Goal: Task Accomplishment & Management: Complete application form

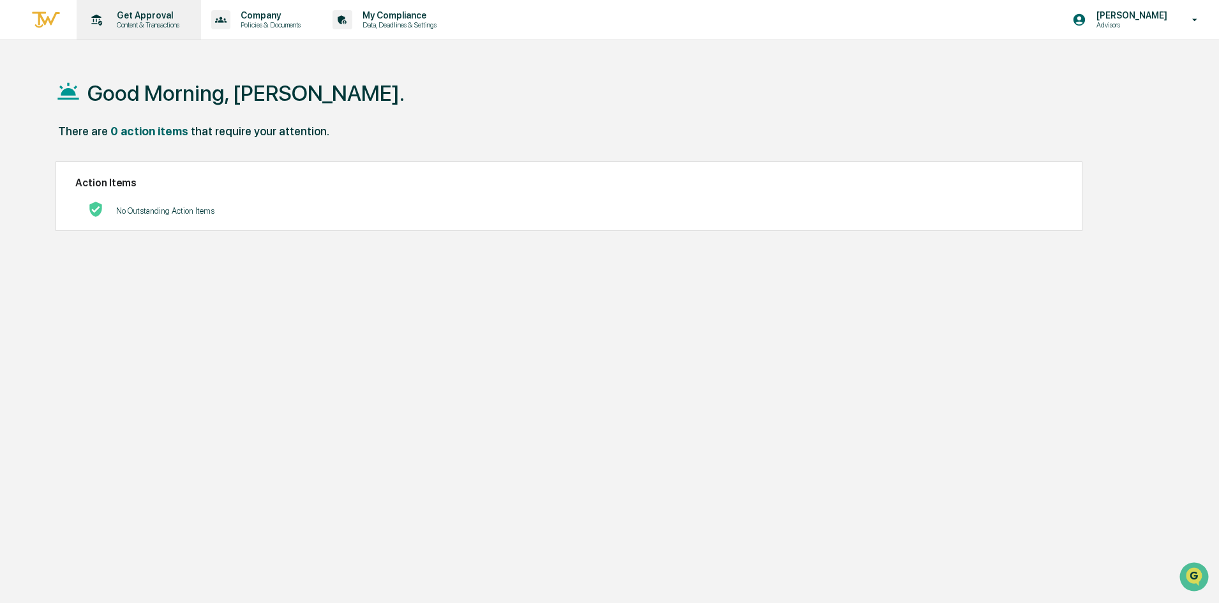
click at [151, 22] on p "Content & Transactions" at bounding box center [146, 24] width 79 height 9
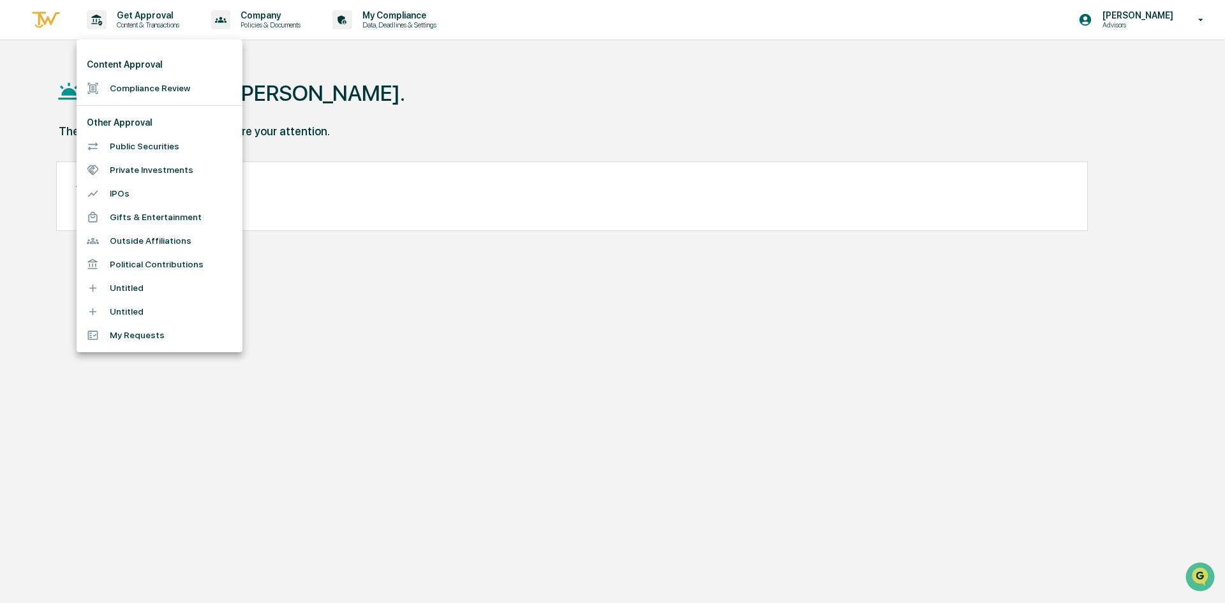
click at [149, 148] on li "Public Securities" at bounding box center [160, 147] width 166 height 24
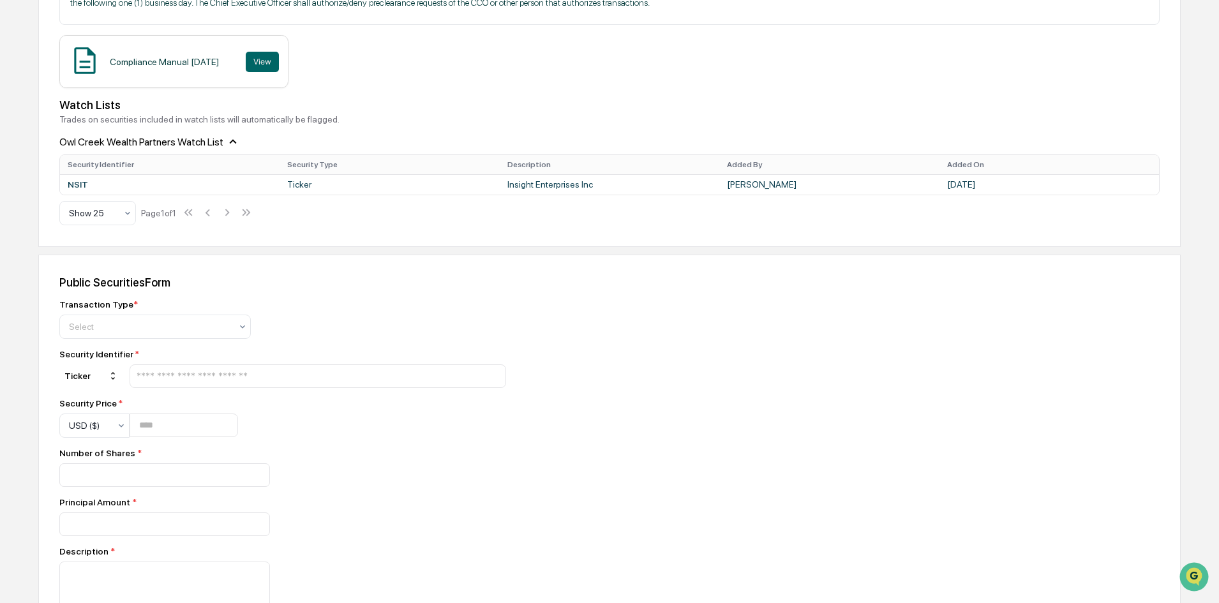
scroll to position [383, 0]
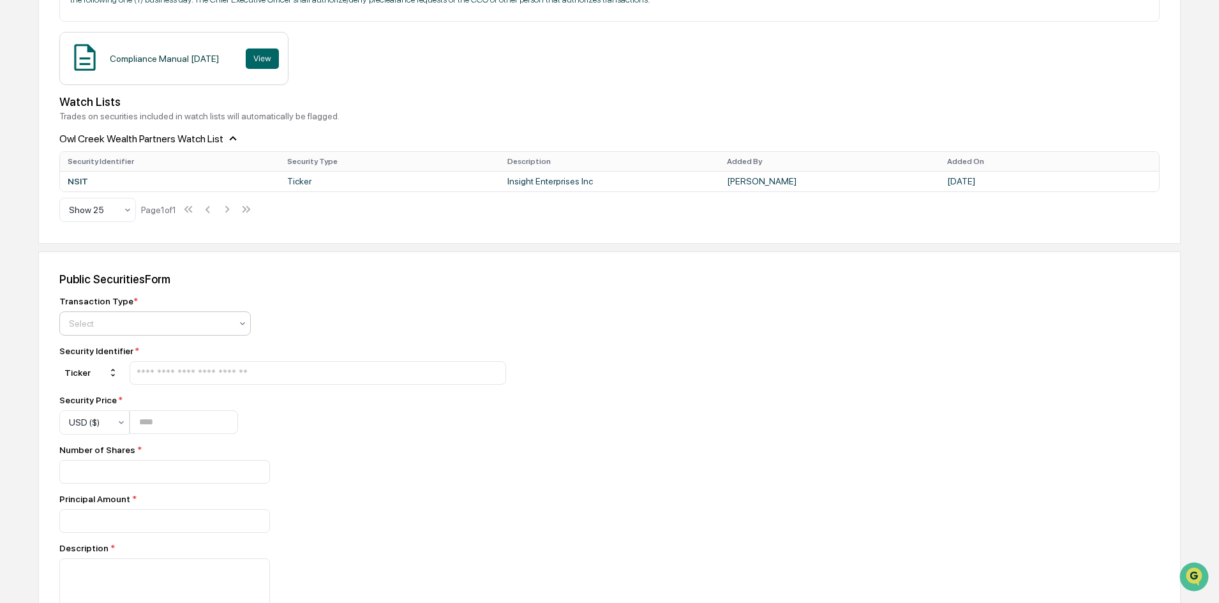
click at [142, 326] on div at bounding box center [150, 323] width 162 height 13
click at [134, 382] on div "Sell" at bounding box center [155, 380] width 190 height 26
click at [191, 368] on input "text" at bounding box center [317, 373] width 365 height 12
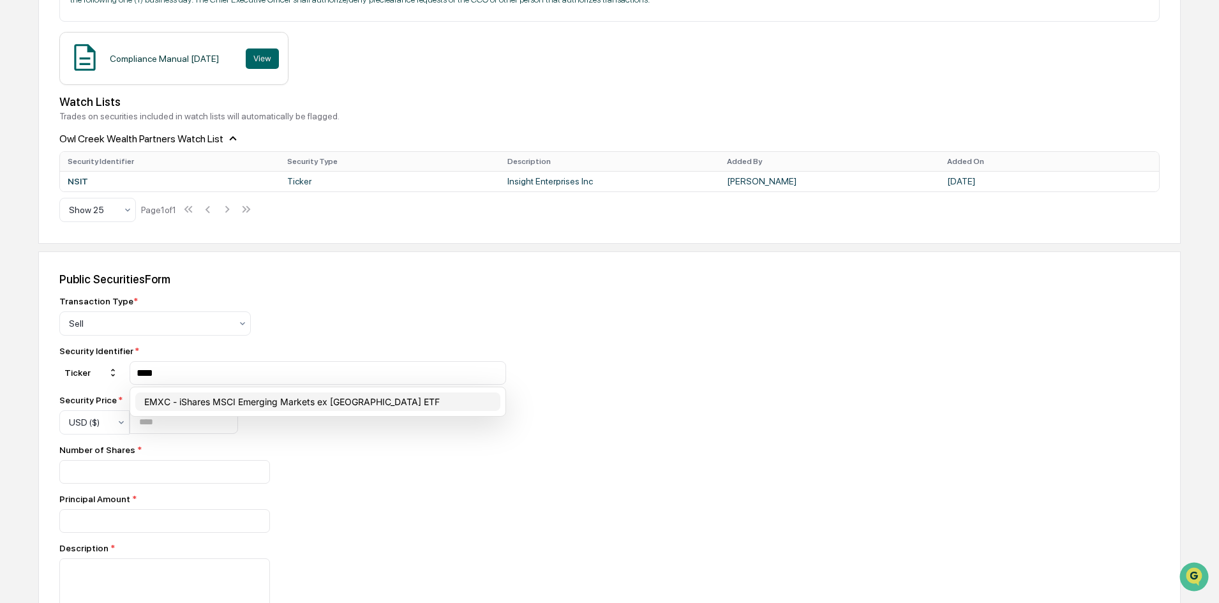
type input "****"
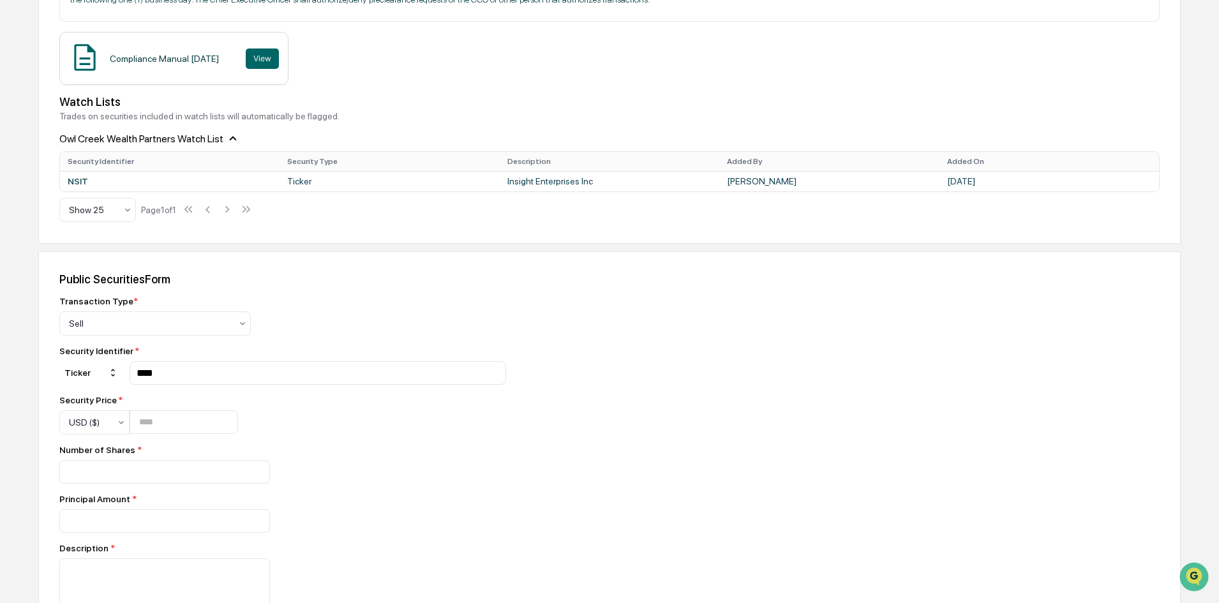
scroll to position [447, 0]
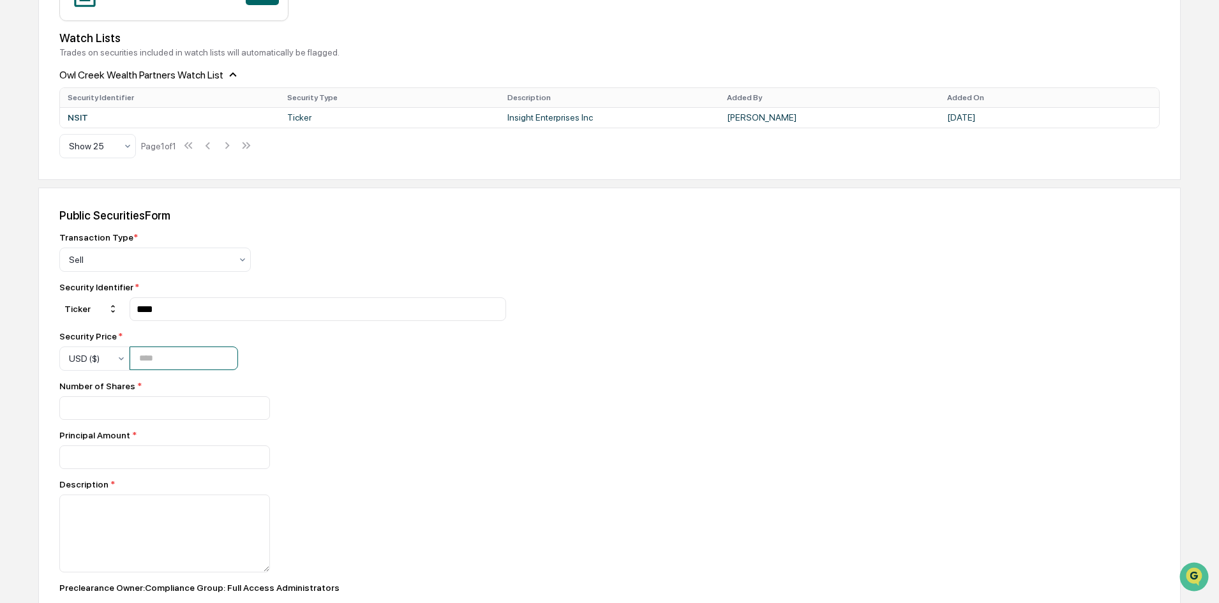
click at [183, 359] on input "number" at bounding box center [184, 359] width 109 height 24
type input "*****"
click at [151, 407] on input "number" at bounding box center [164, 408] width 211 height 24
type input "****"
click at [382, 483] on div "Description *" at bounding box center [282, 484] width 447 height 10
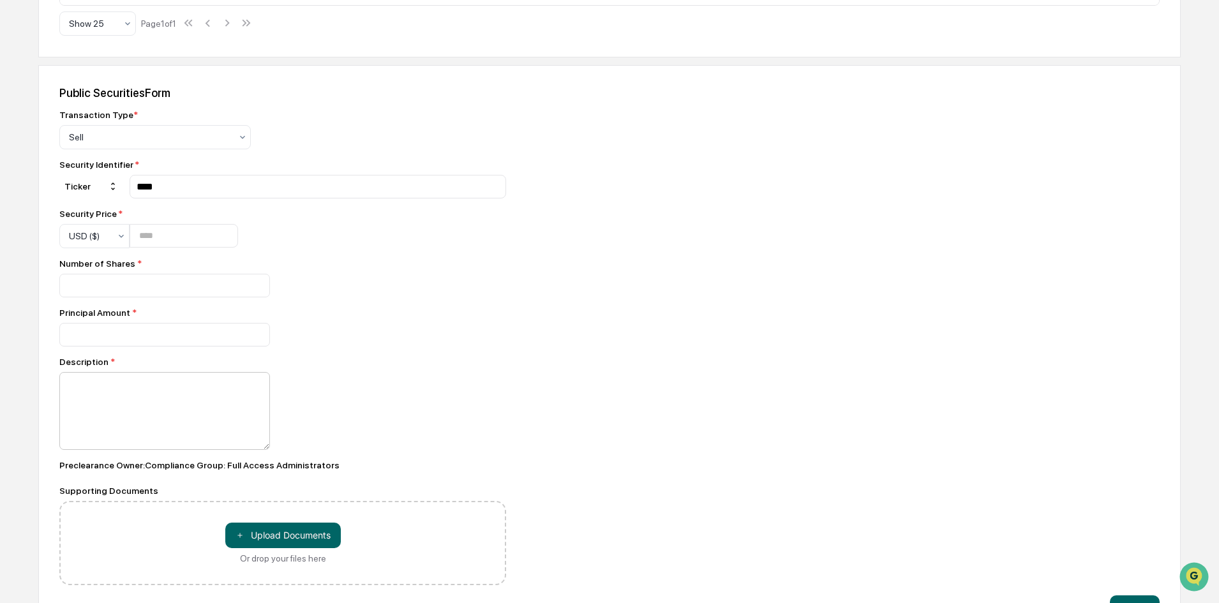
scroll to position [574, 0]
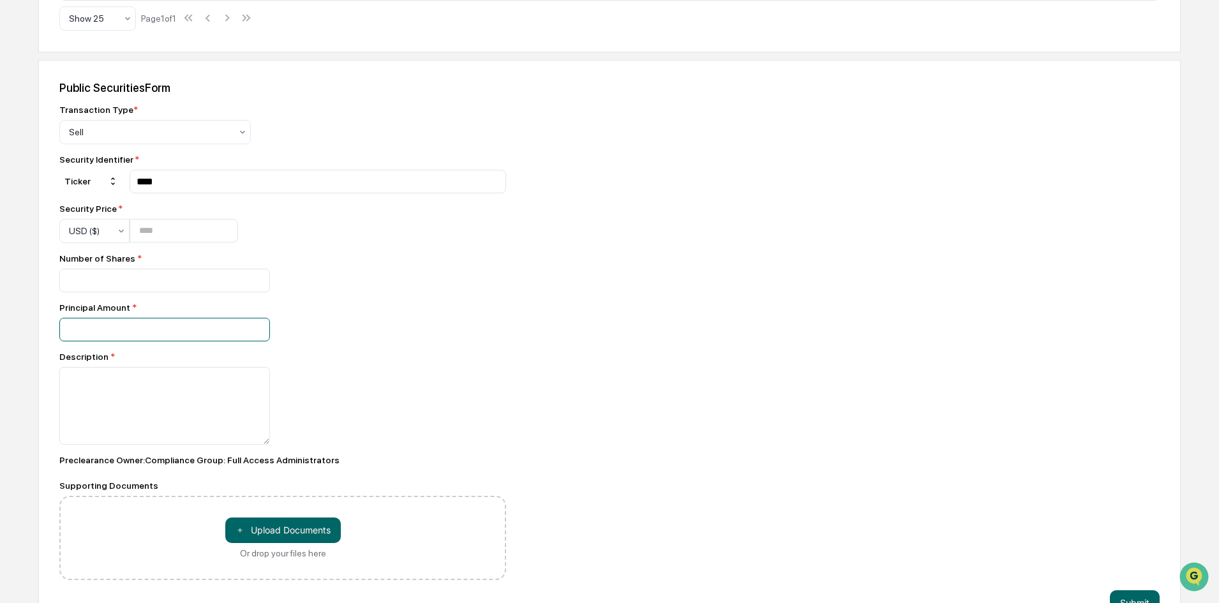
click at [134, 325] on input "number" at bounding box center [164, 330] width 211 height 24
type input "****"
click at [133, 400] on textarea at bounding box center [164, 406] width 211 height 78
type textarea "*"
type textarea "**********"
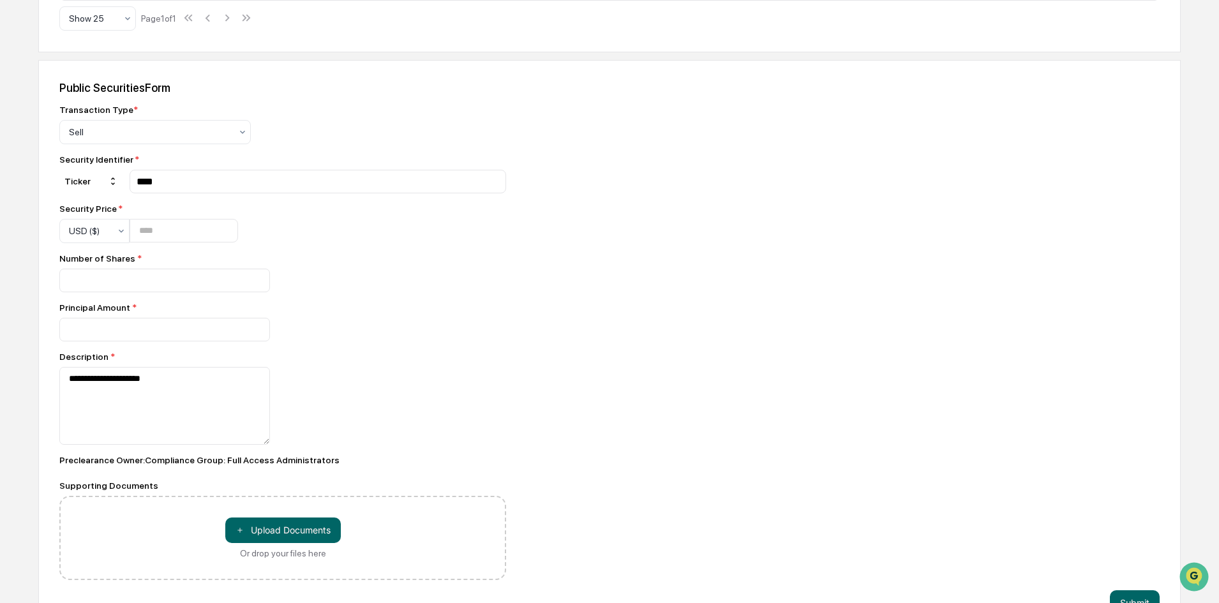
click at [602, 420] on div "**********" at bounding box center [609, 348] width 1142 height 577
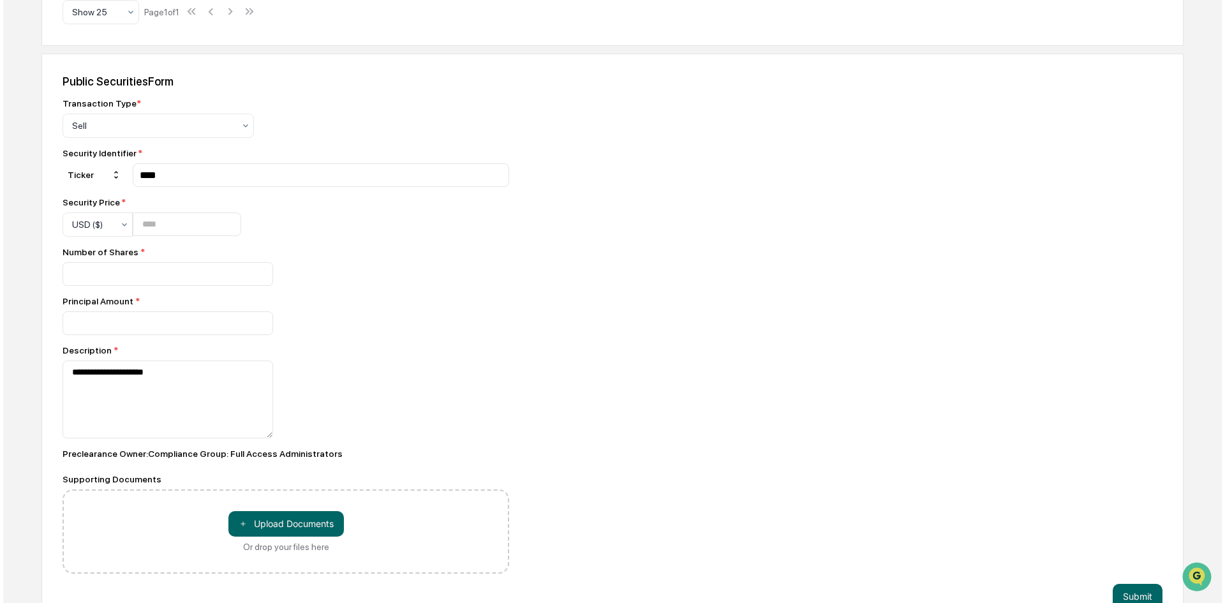
scroll to position [610, 0]
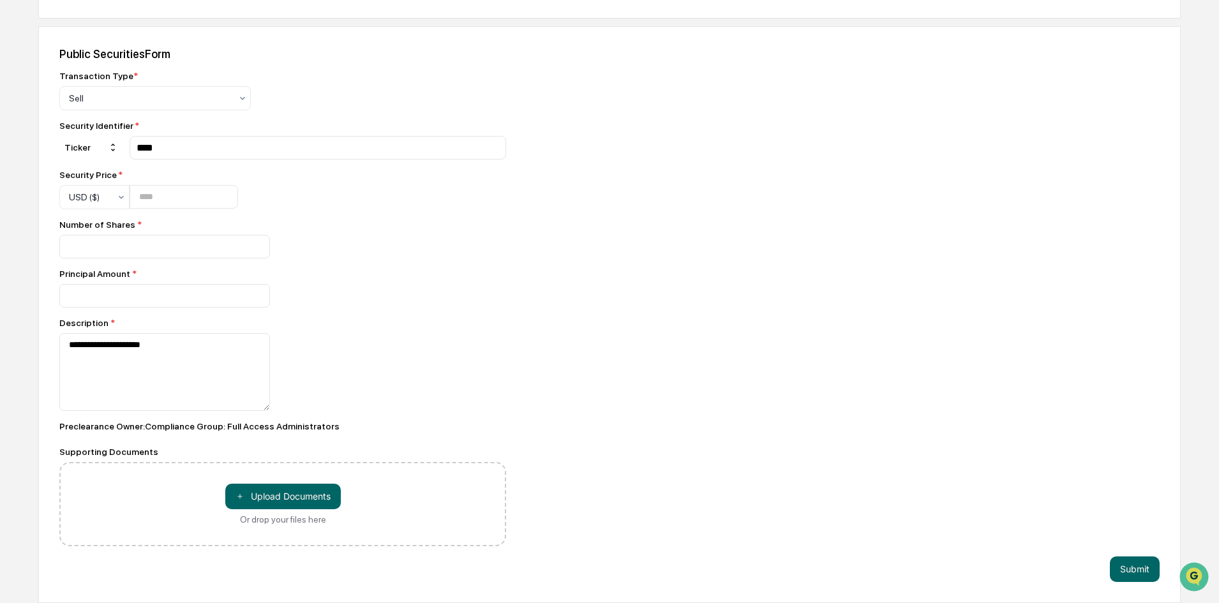
click at [690, 421] on div "**********" at bounding box center [609, 314] width 1142 height 577
click at [1133, 573] on button "Submit" at bounding box center [1135, 570] width 50 height 26
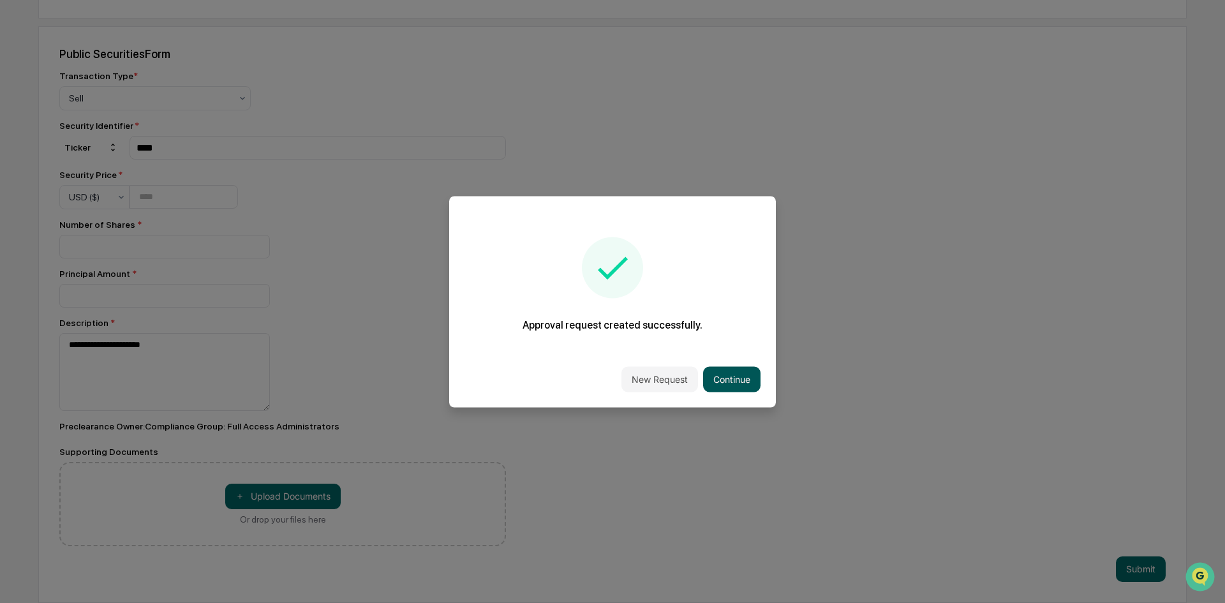
click at [747, 383] on button "Continue" at bounding box center [731, 379] width 57 height 26
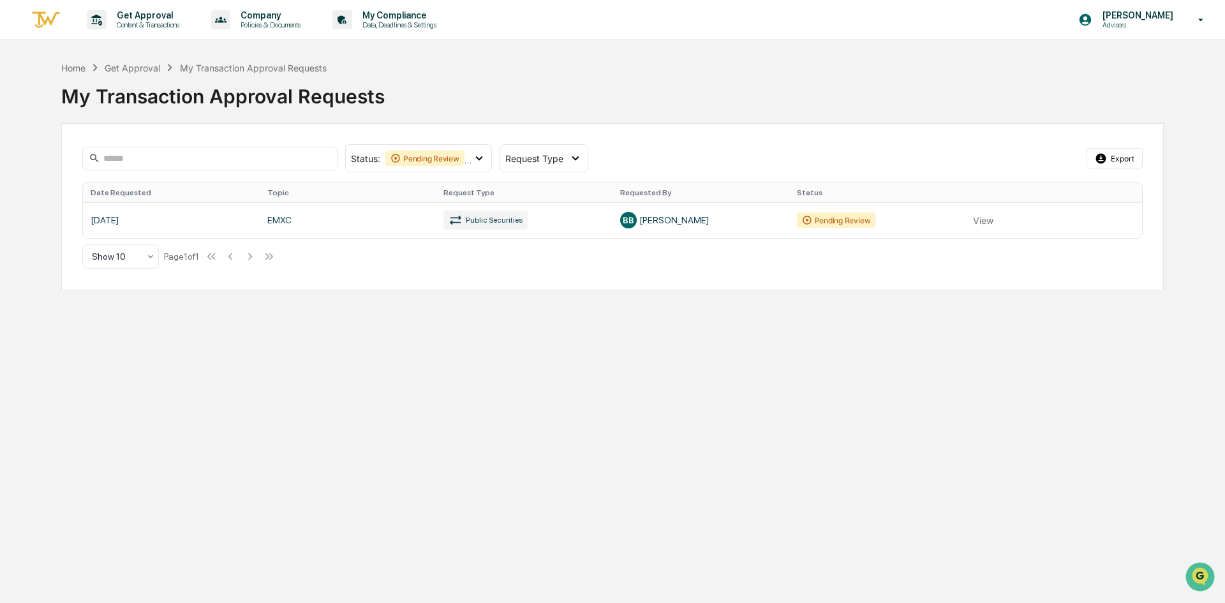
click at [747, 383] on div "Get Approval Content & Transactions Company Policies & Documents My Compliance …" at bounding box center [612, 301] width 1225 height 603
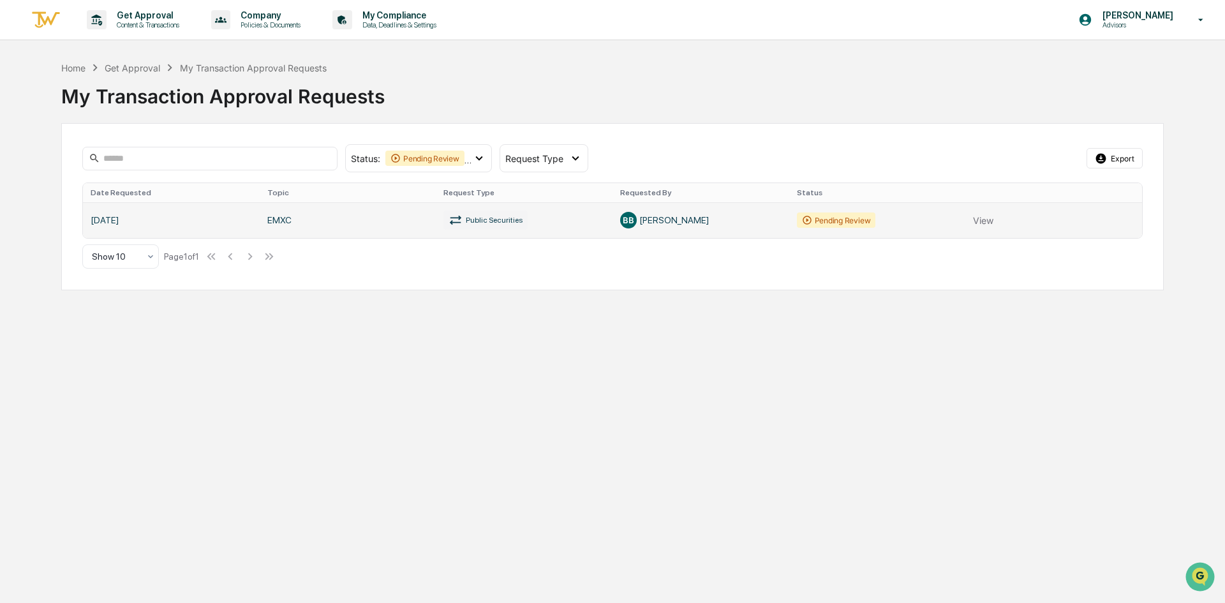
click at [857, 221] on link at bounding box center [613, 220] width 1060 height 36
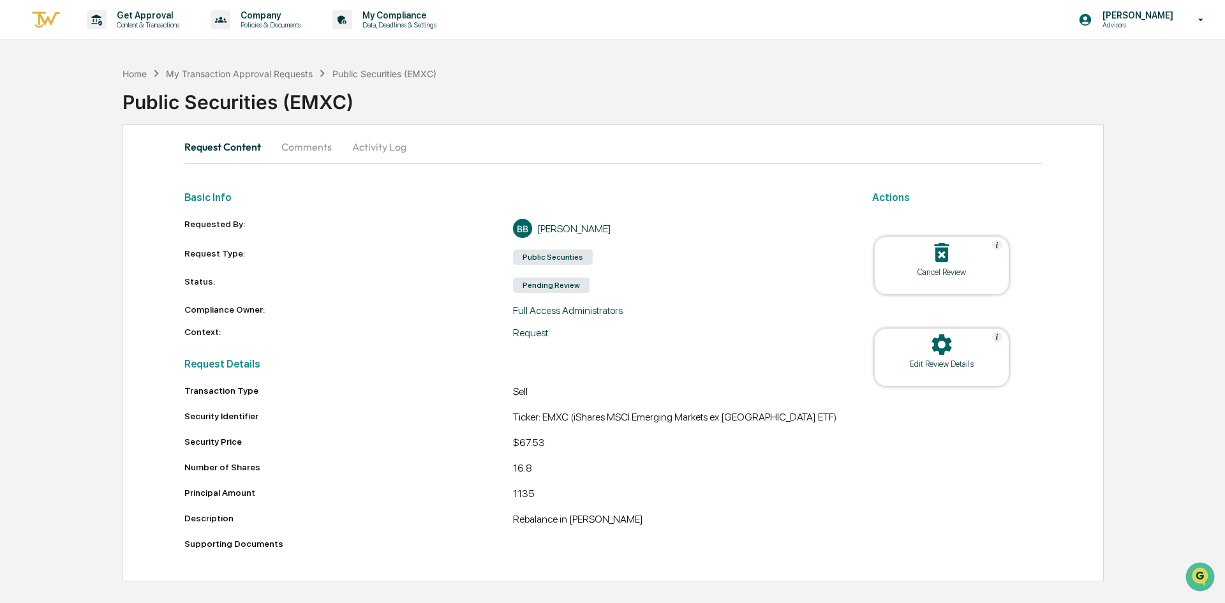
click at [407, 75] on div "Public Securities (EMXC)" at bounding box center [385, 73] width 104 height 11
click at [528, 93] on div "Public Securities (EMXC)" at bounding box center [674, 96] width 1103 height 33
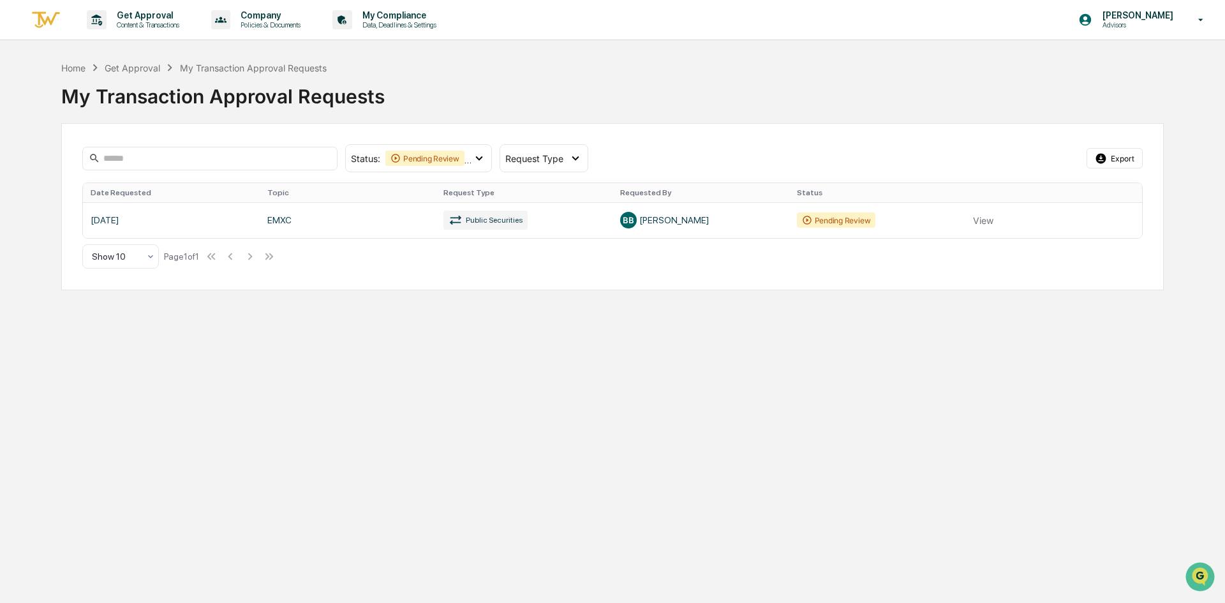
click at [535, 336] on div "Get Approval Content & Transactions Company Policies & Documents My Compliance …" at bounding box center [612, 301] width 1225 height 603
click at [603, 347] on div "Get Approval Content & Transactions Company Policies & Documents My Compliance …" at bounding box center [612, 301] width 1225 height 603
click at [469, 378] on div "Get Approval Content & Transactions Company Policies & Documents My Compliance …" at bounding box center [612, 301] width 1225 height 603
click at [433, 159] on div "Pending Review" at bounding box center [425, 158] width 79 height 15
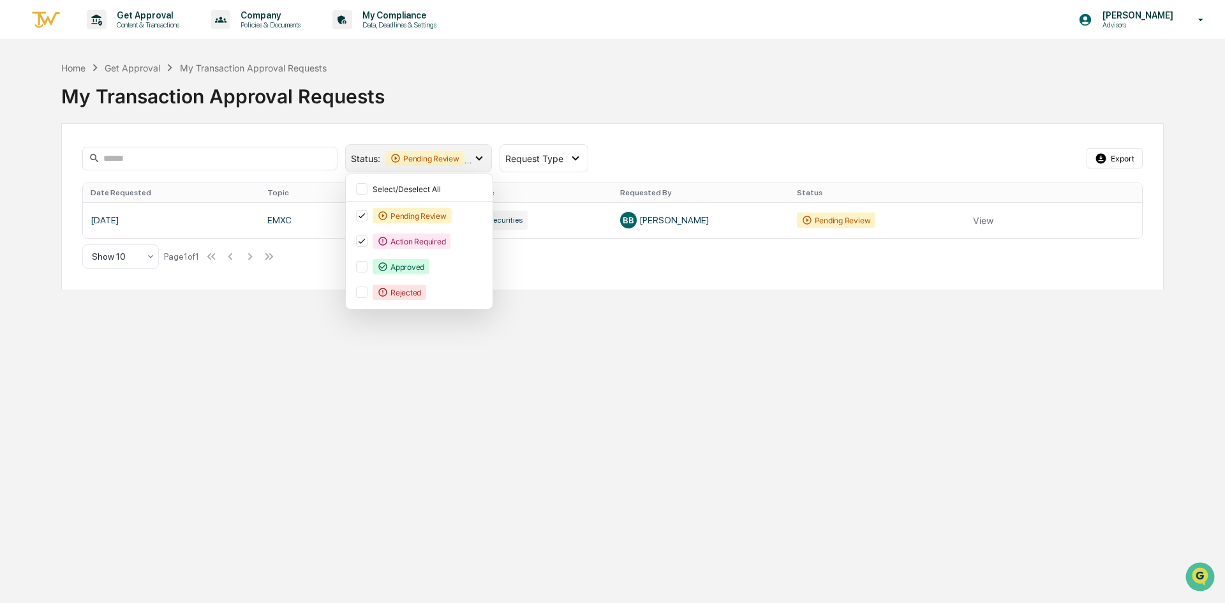
click at [433, 159] on div "Pending Review" at bounding box center [425, 158] width 79 height 15
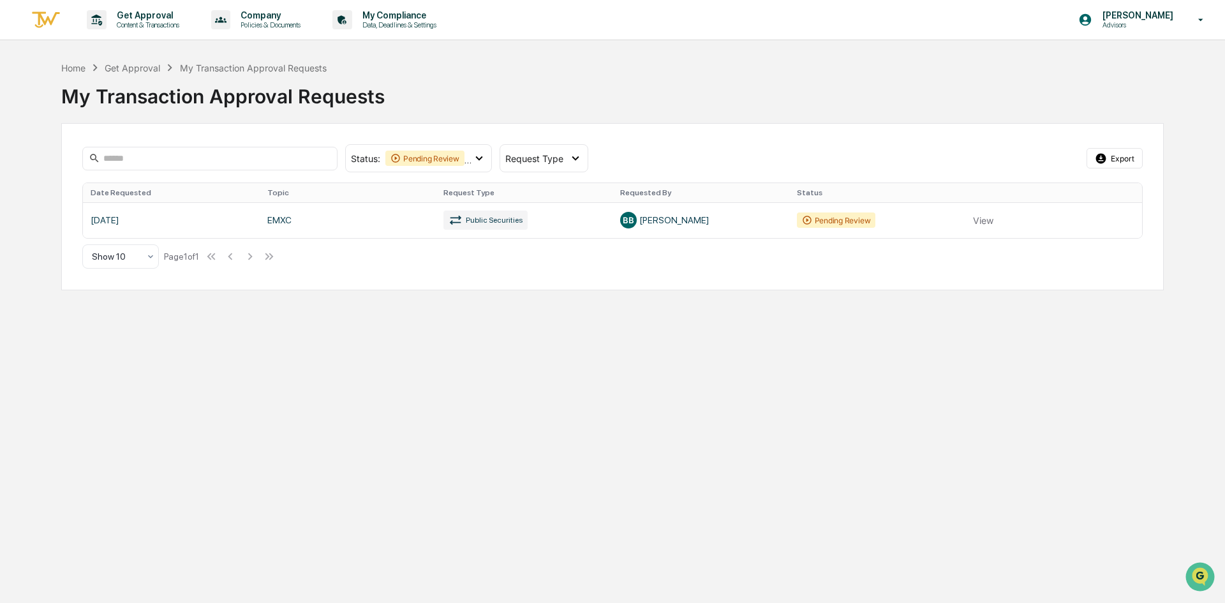
click at [687, 470] on div "Get Approval Content & Transactions Company Policies & Documents My Compliance …" at bounding box center [612, 301] width 1225 height 603
click at [69, 64] on div "Home" at bounding box center [73, 68] width 24 height 11
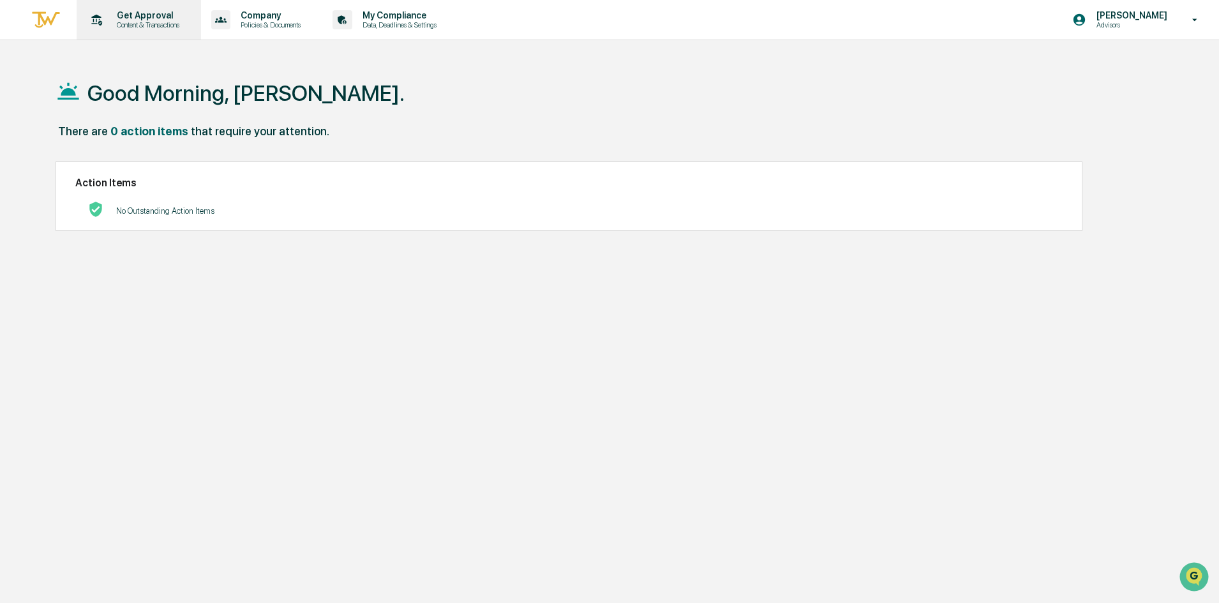
click at [144, 21] on p "Content & Transactions" at bounding box center [146, 24] width 79 height 9
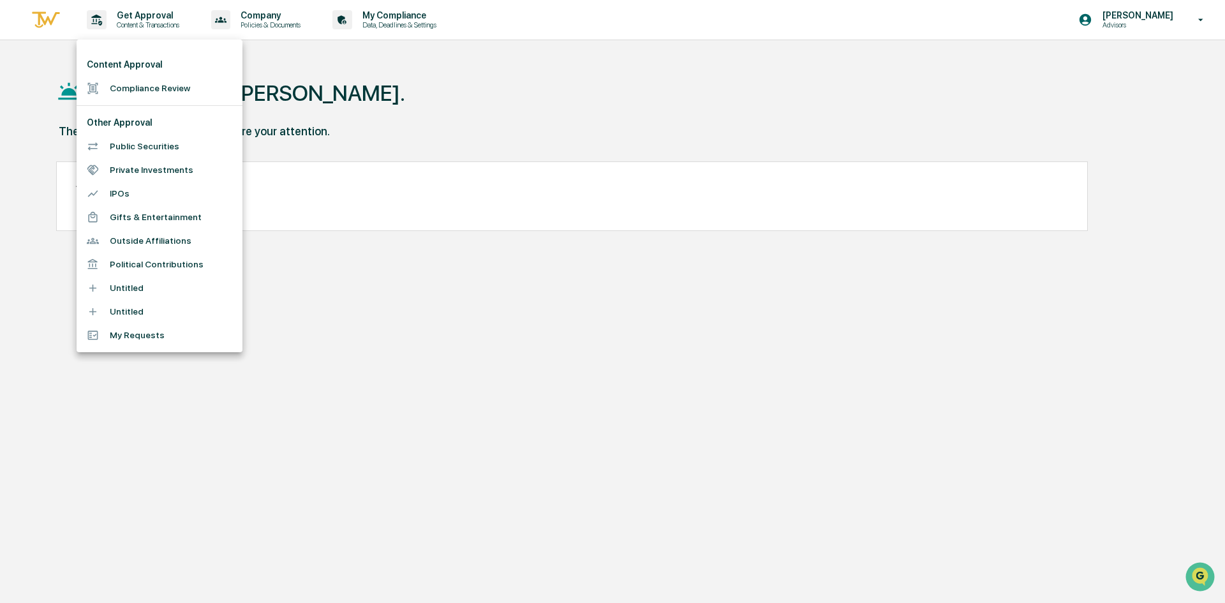
click at [165, 139] on li "Public Securities" at bounding box center [160, 147] width 166 height 24
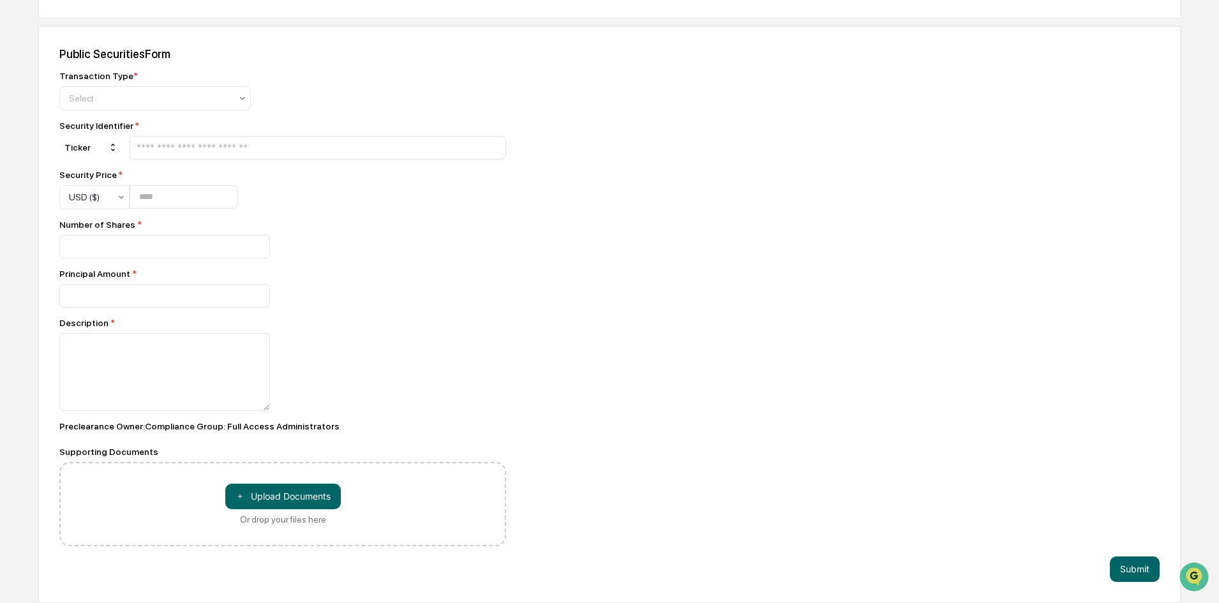
scroll to position [36, 0]
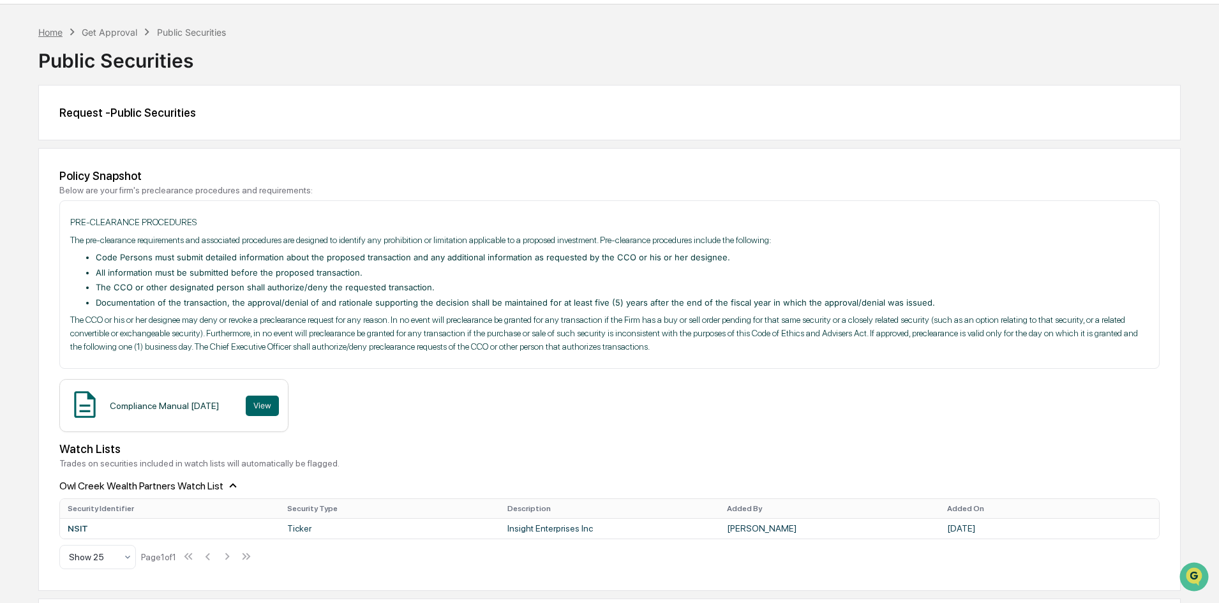
click at [57, 33] on div "Home" at bounding box center [50, 32] width 24 height 11
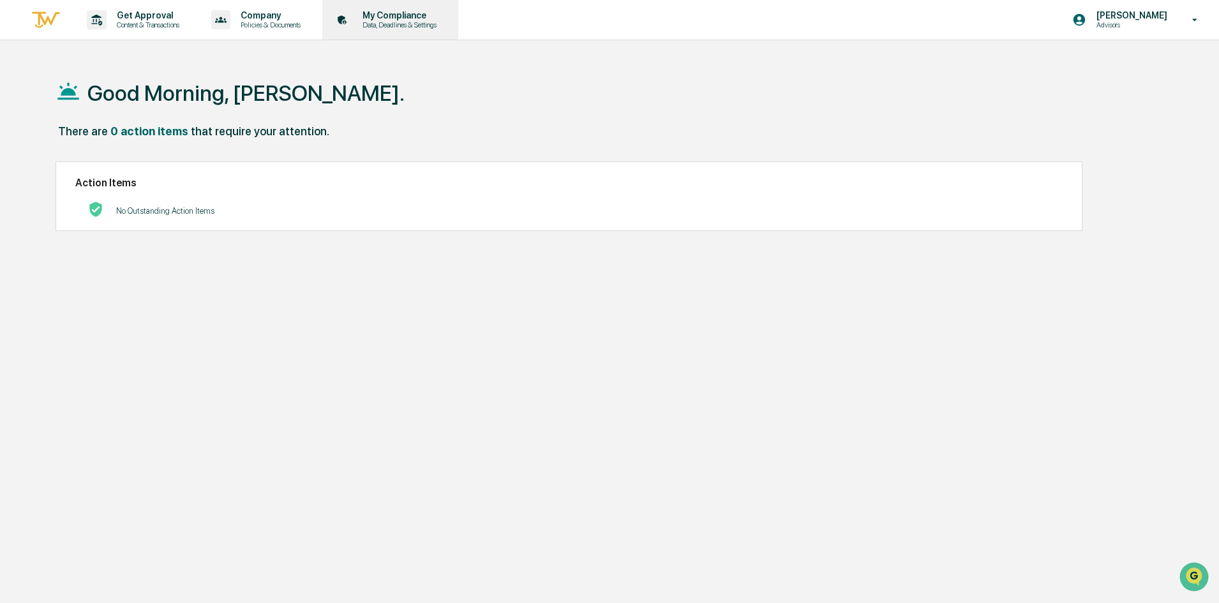
click at [380, 18] on p "My Compliance" at bounding box center [397, 15] width 91 height 10
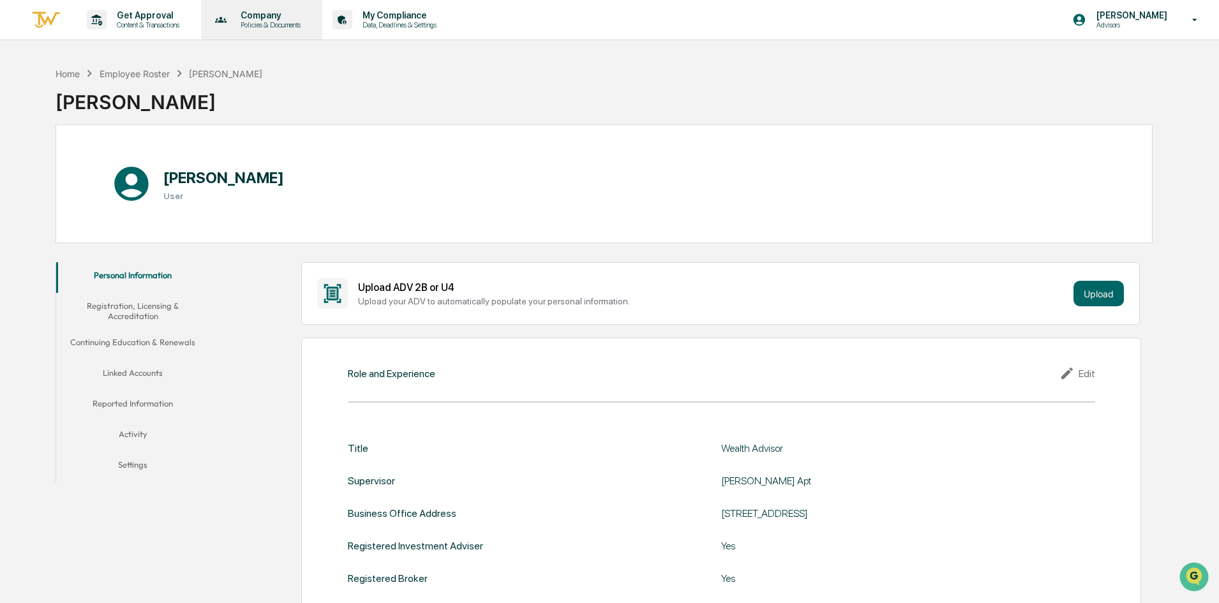
click at [271, 25] on p "Policies & Documents" at bounding box center [268, 24] width 77 height 9
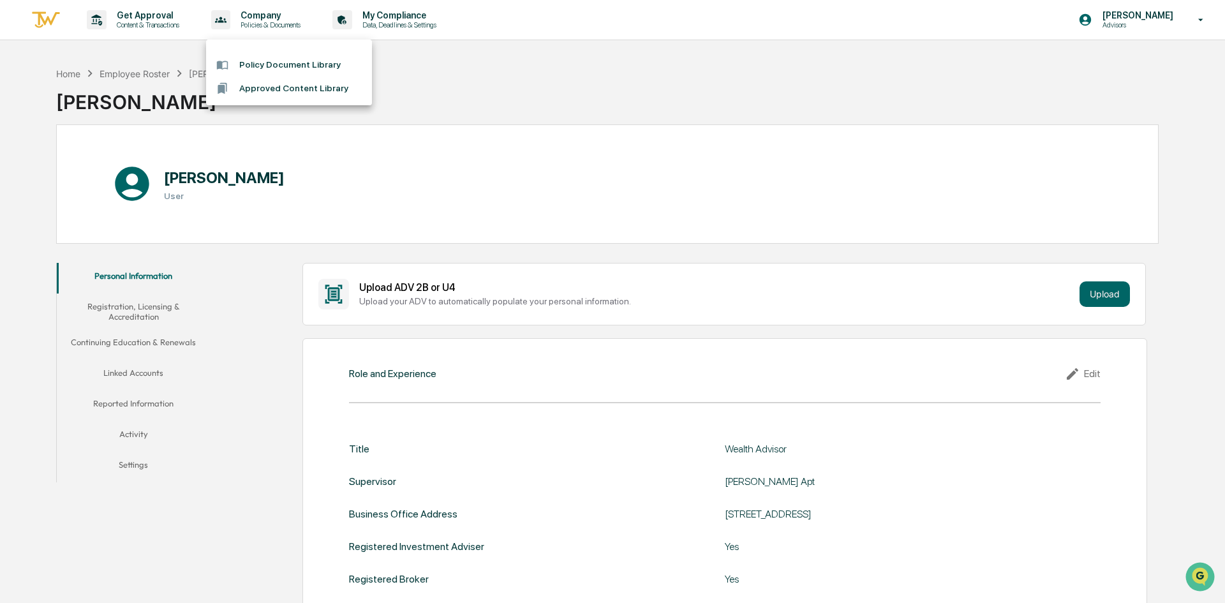
click at [189, 23] on div at bounding box center [612, 301] width 1225 height 603
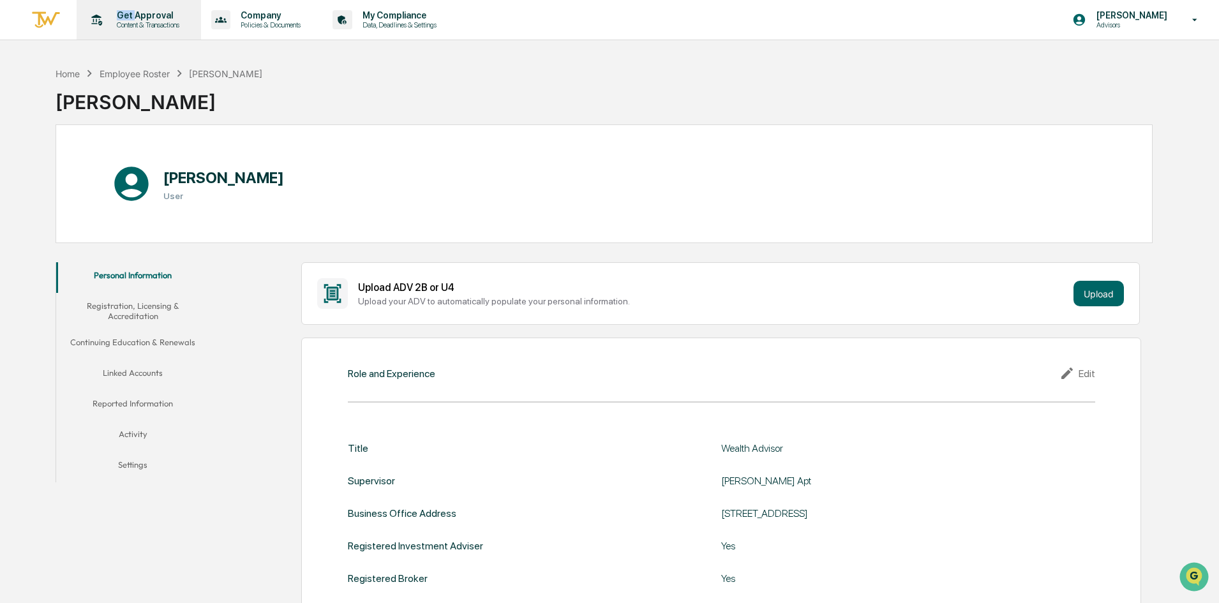
click at [128, 17] on p "Get Approval" at bounding box center [146, 15] width 79 height 10
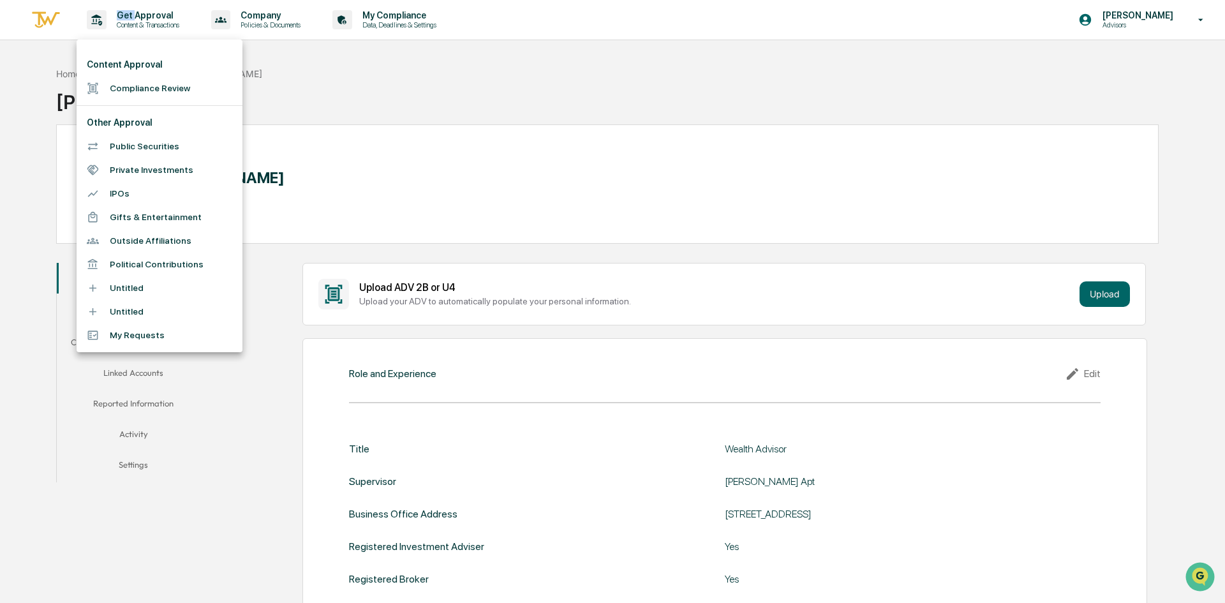
click at [159, 145] on li "Public Securities" at bounding box center [160, 147] width 166 height 24
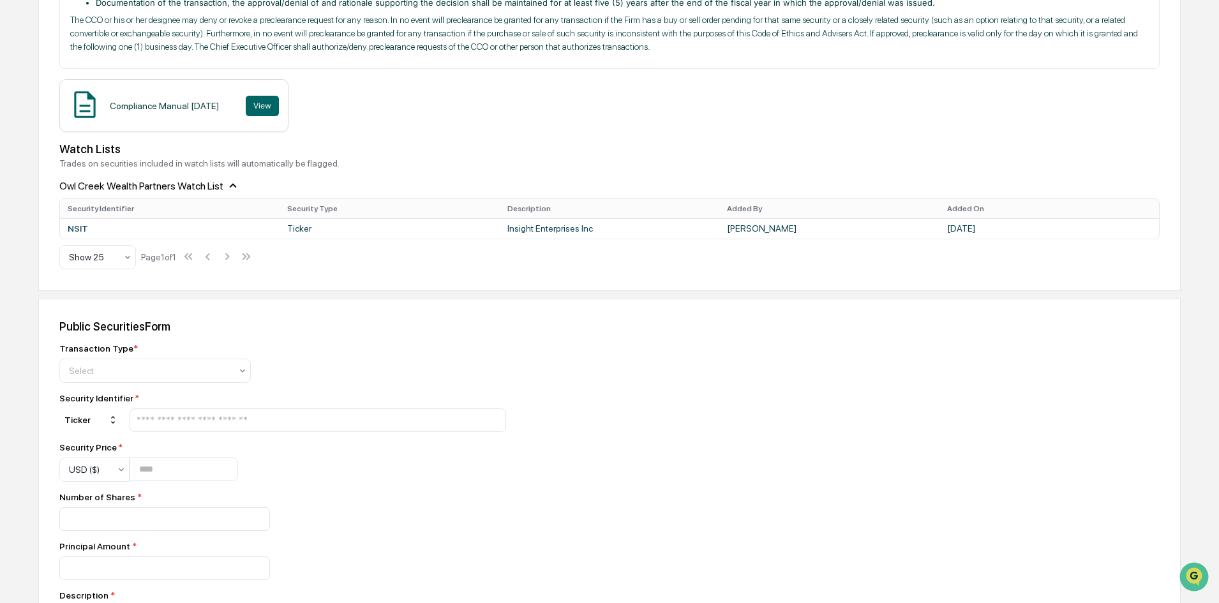
scroll to position [610, 0]
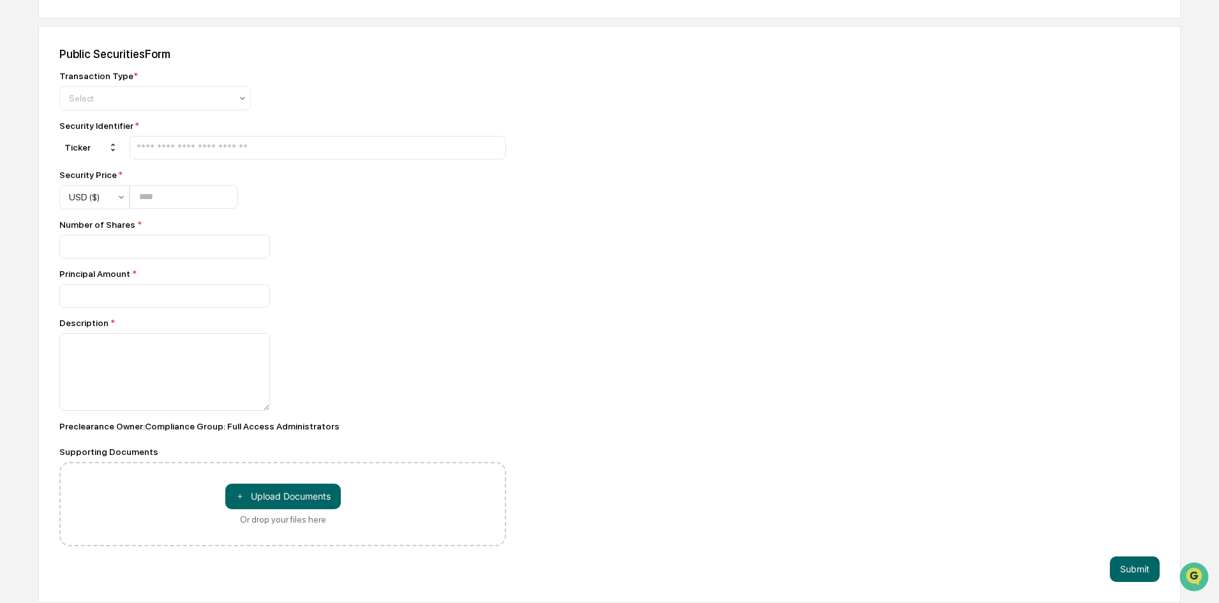
click at [750, 332] on div "Public Securities Form Transaction Type * Select Security Identifier * Ticker S…" at bounding box center [609, 314] width 1142 height 577
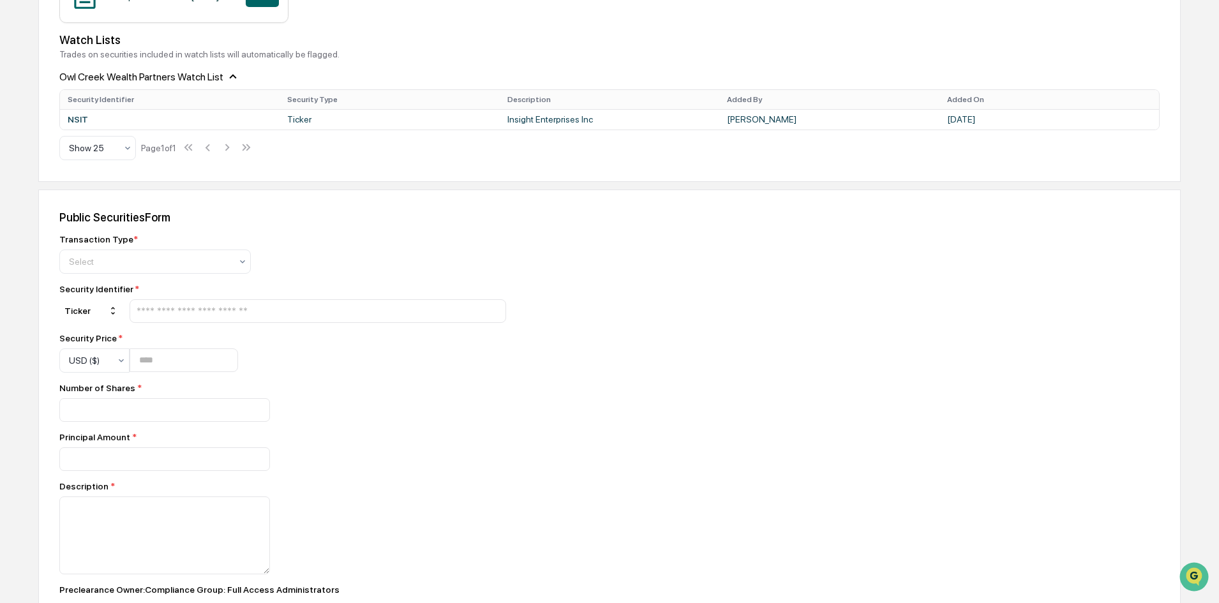
scroll to position [0, 0]
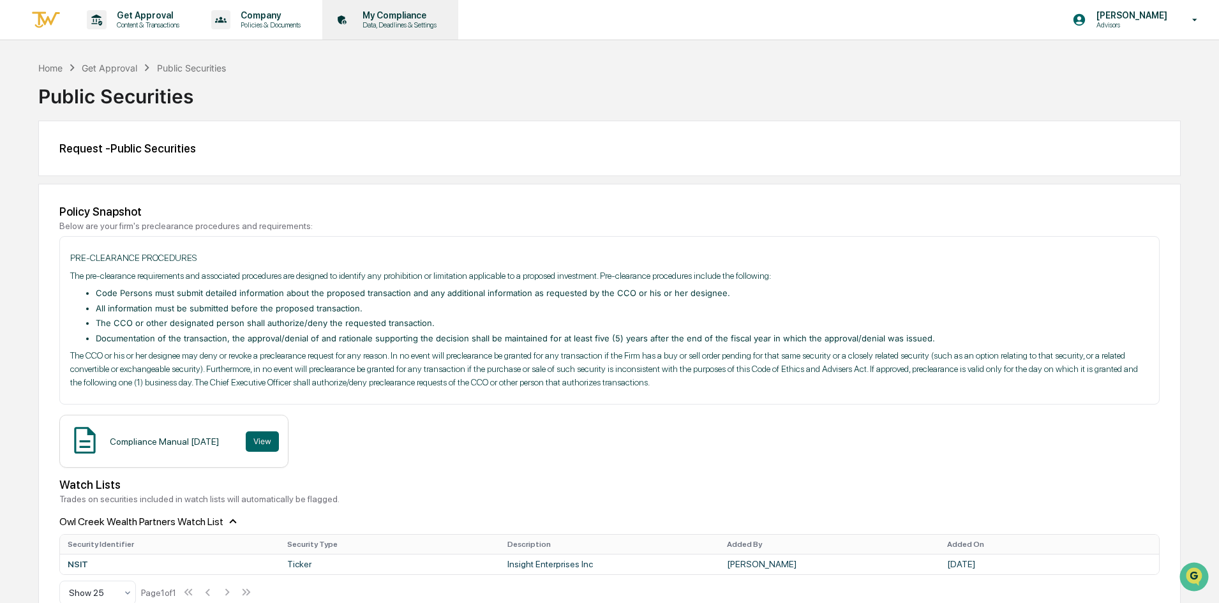
click at [400, 16] on p "My Compliance" at bounding box center [397, 15] width 91 height 10
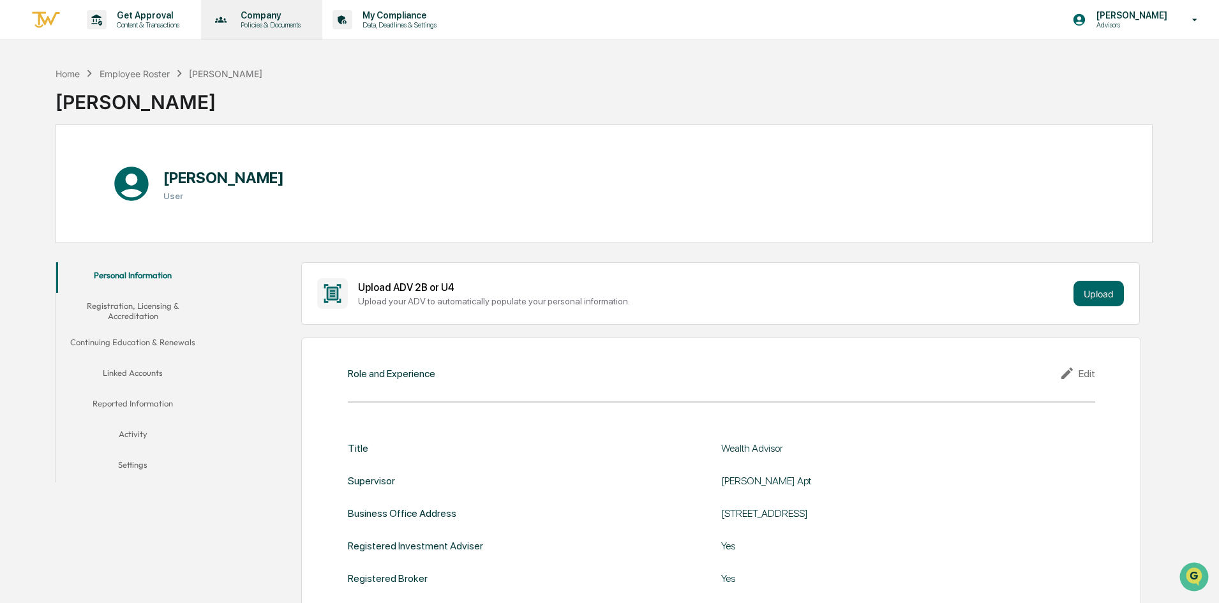
click at [278, 17] on p "Company" at bounding box center [268, 15] width 77 height 10
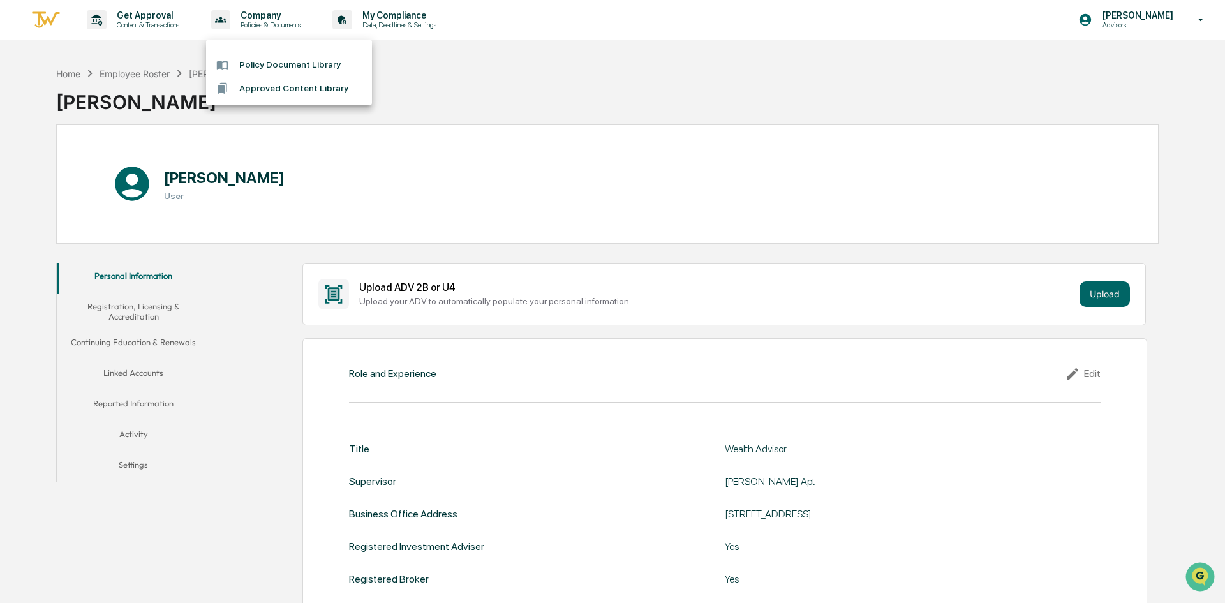
click at [161, 17] on div at bounding box center [612, 301] width 1225 height 603
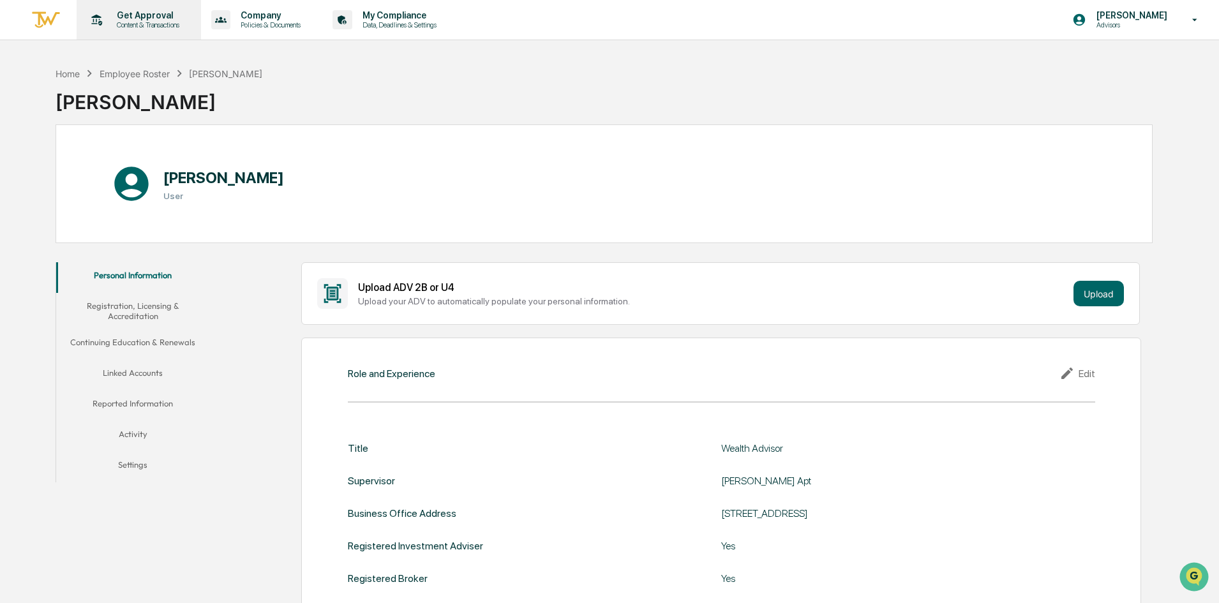
click at [112, 18] on p "Get Approval" at bounding box center [146, 15] width 79 height 10
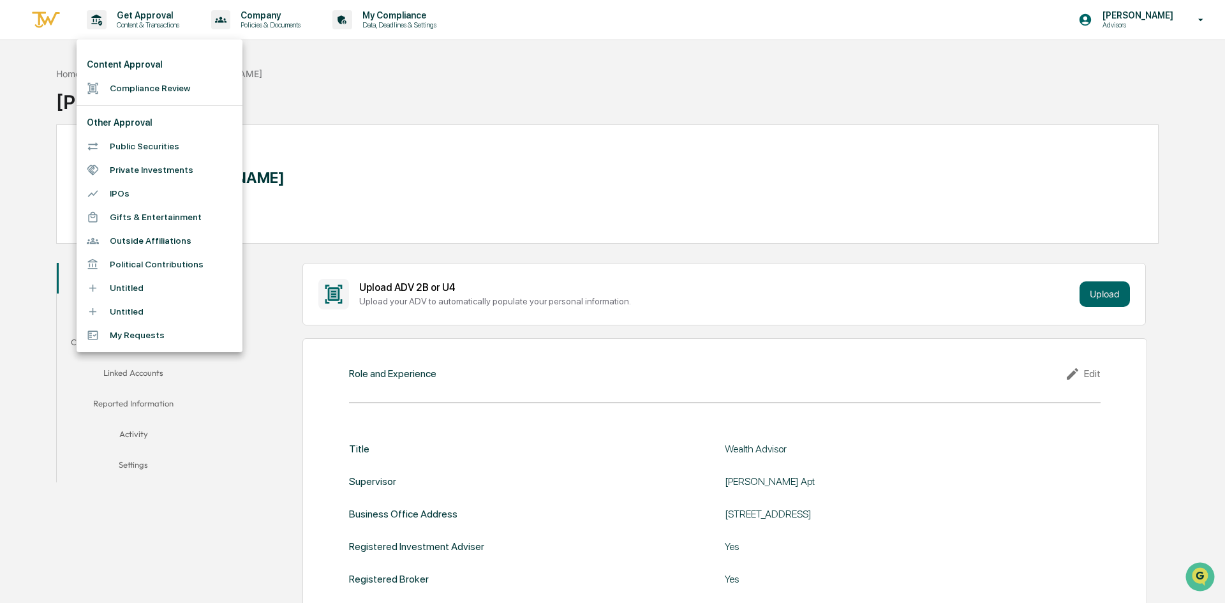
click at [137, 151] on li "Public Securities" at bounding box center [160, 147] width 166 height 24
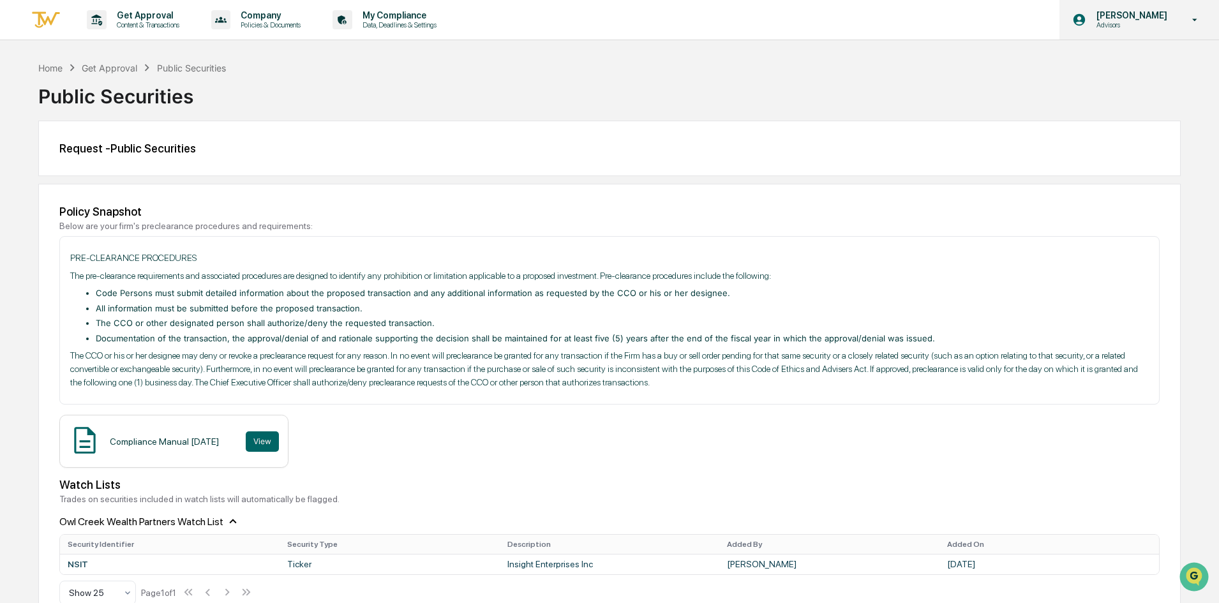
click at [1105, 23] on p "Advisors" at bounding box center [1129, 24] width 87 height 9
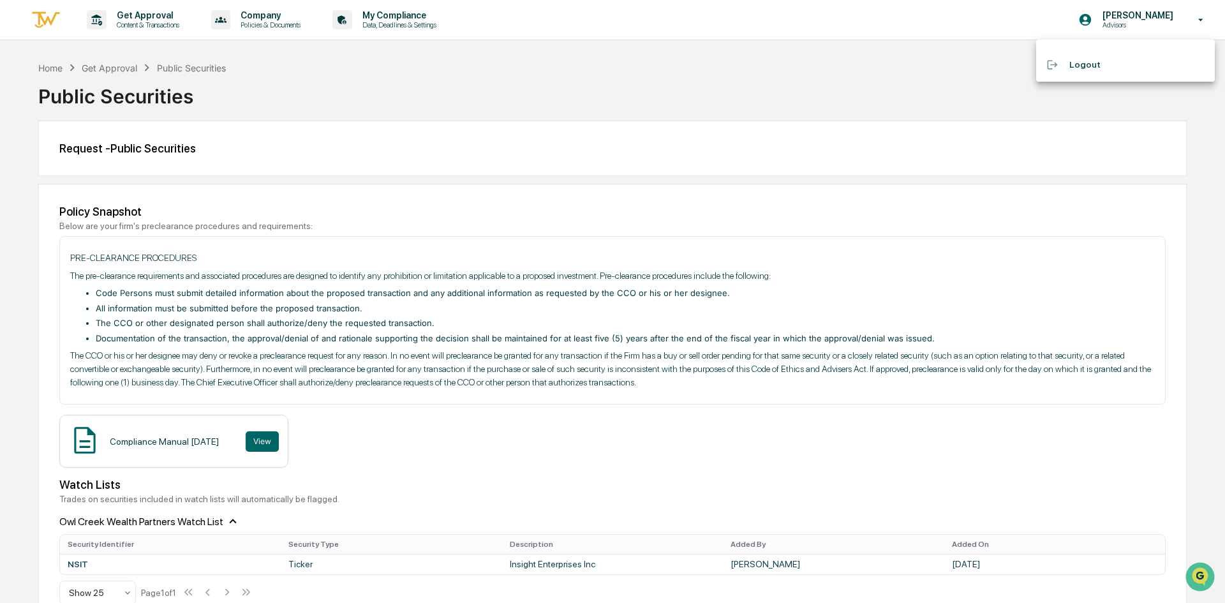
click at [1114, 20] on div at bounding box center [612, 301] width 1225 height 603
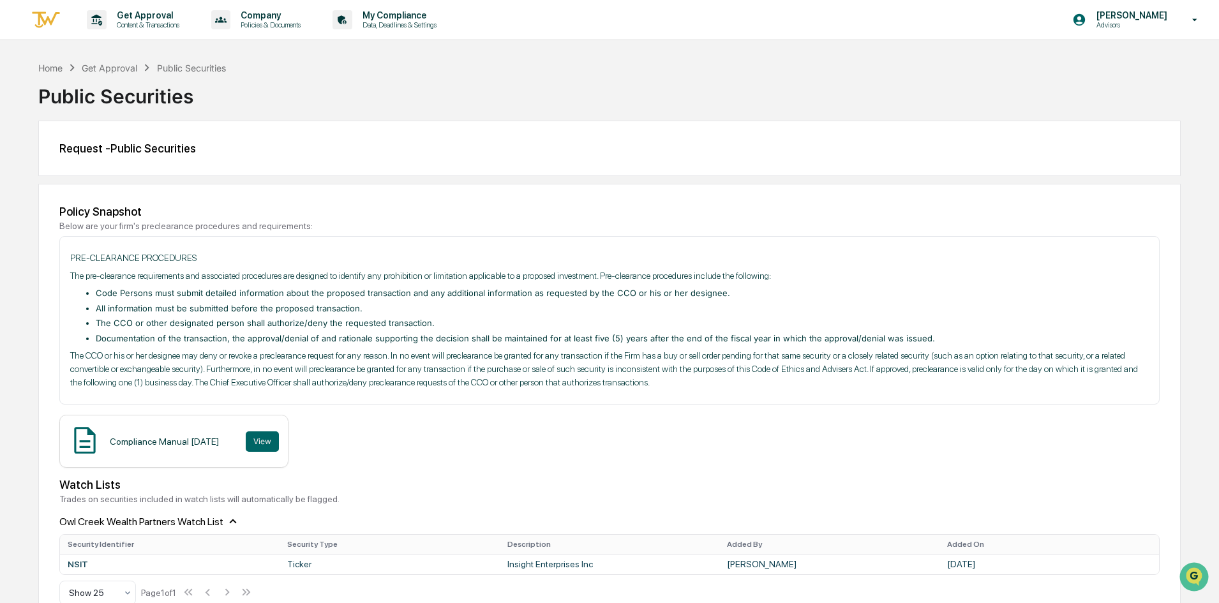
click at [536, 84] on div "Public Securities" at bounding box center [609, 91] width 1142 height 33
click at [404, 19] on p "My Compliance" at bounding box center [397, 15] width 91 height 10
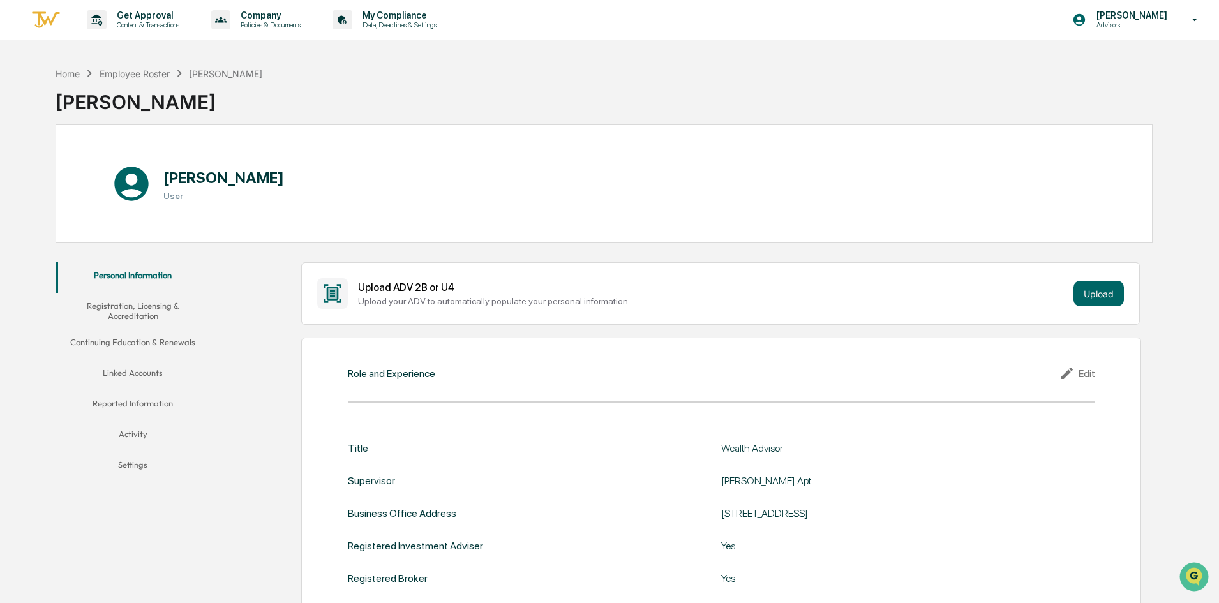
click at [136, 305] on button "Registration, Licensing & Accreditation" at bounding box center [132, 311] width 153 height 36
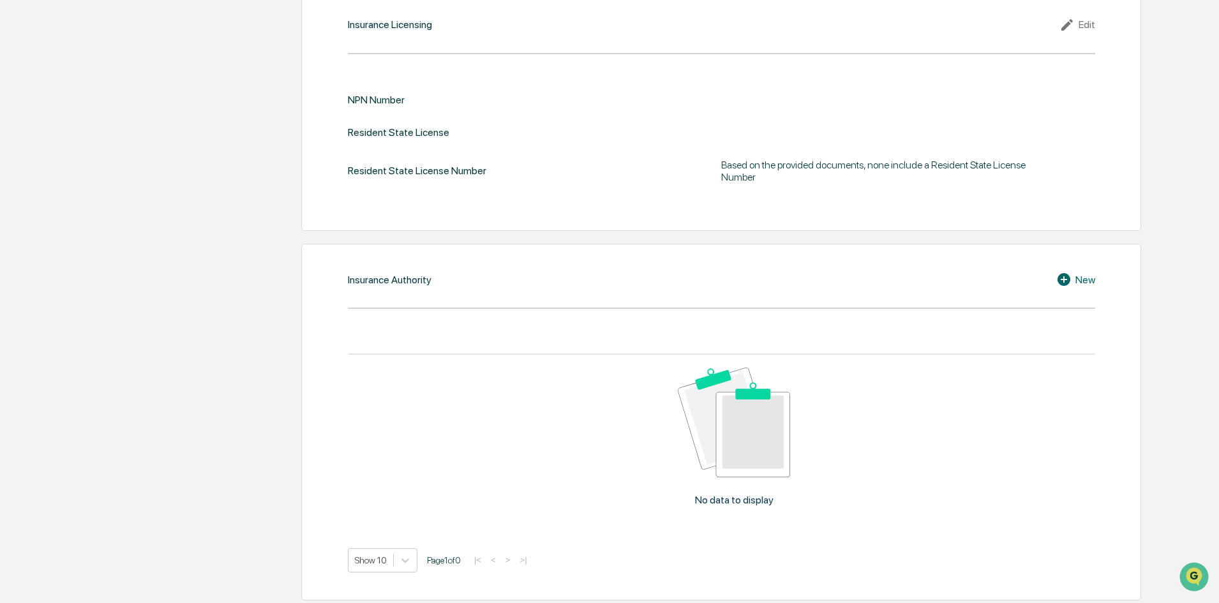
scroll to position [1446, 0]
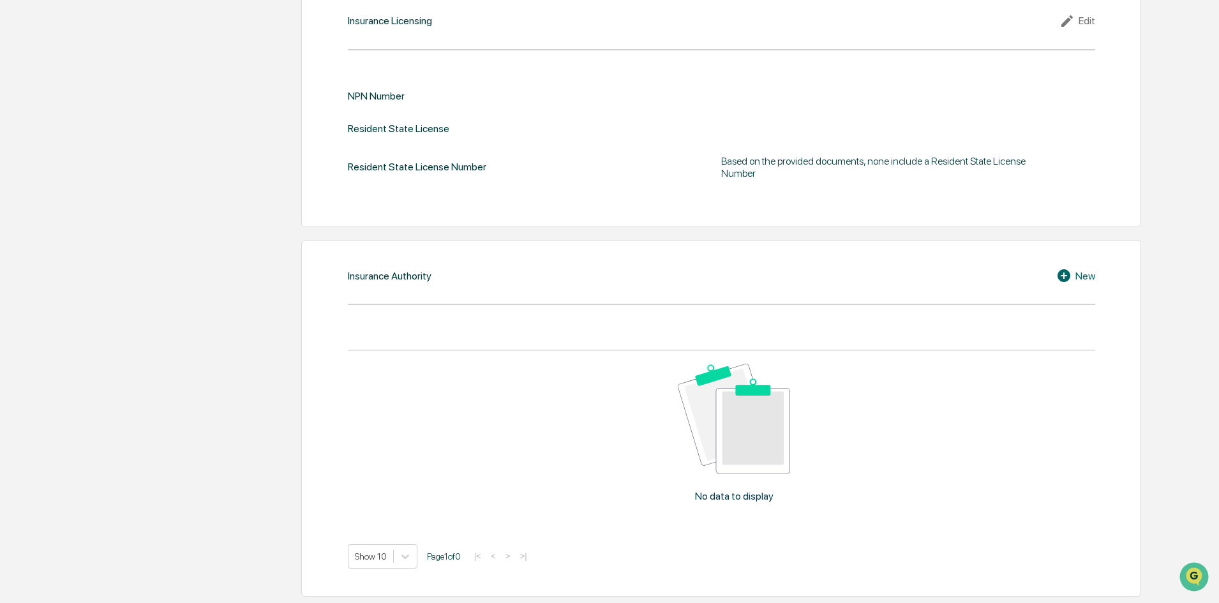
drag, startPoint x: 133, startPoint y: 309, endPoint x: 186, endPoint y: 377, distance: 86.8
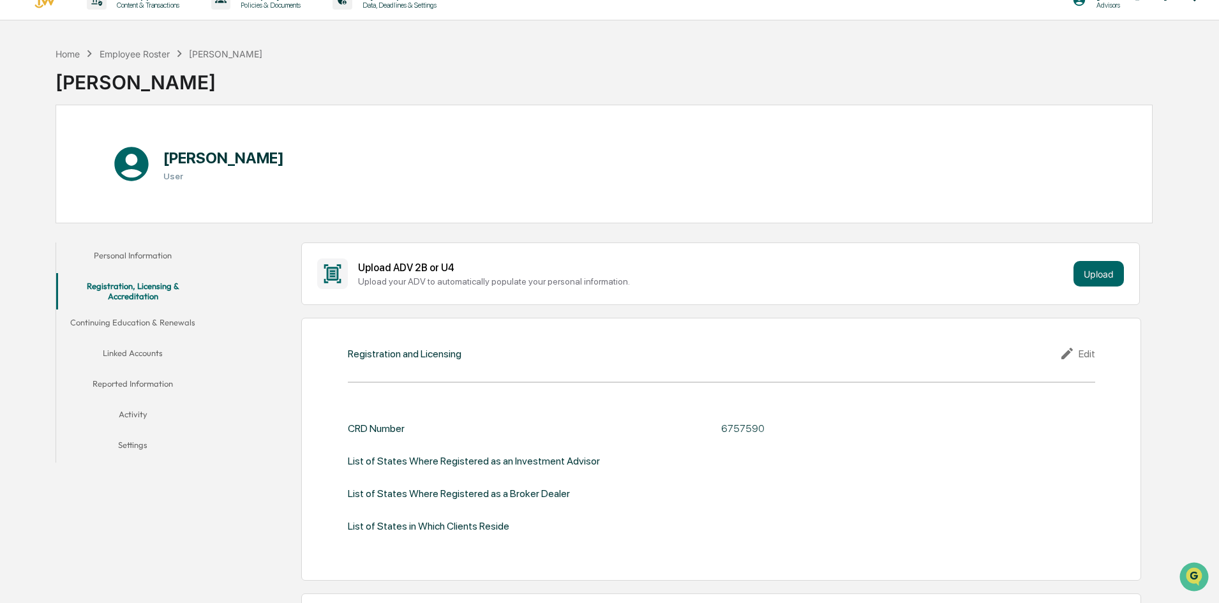
scroll to position [0, 0]
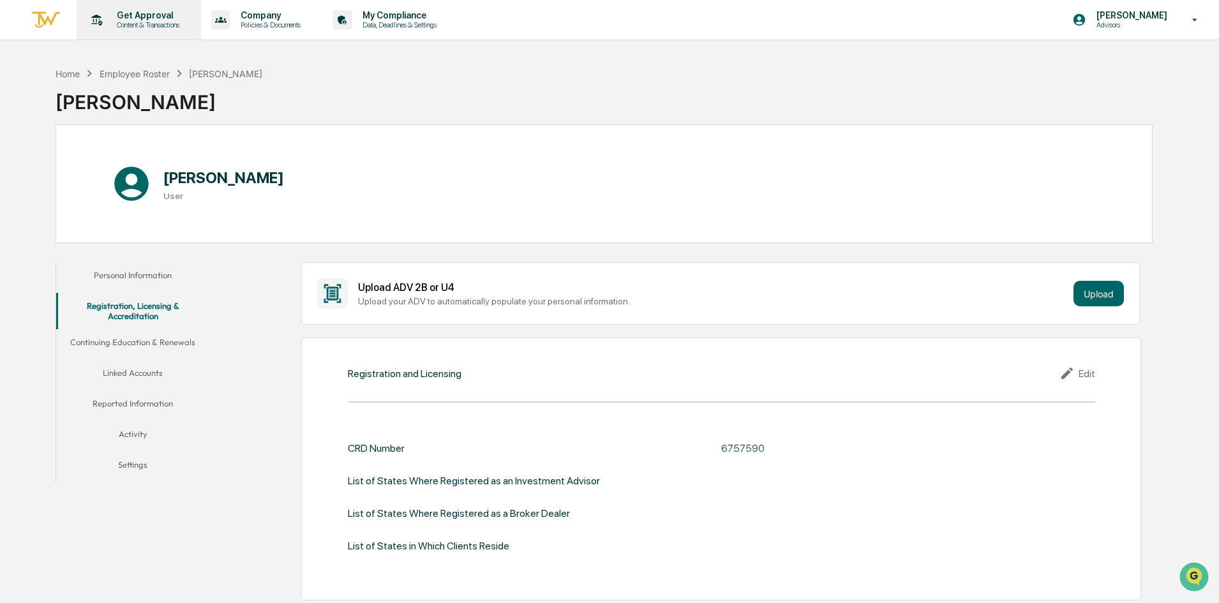
click at [142, 23] on p "Content & Transactions" at bounding box center [146, 24] width 79 height 9
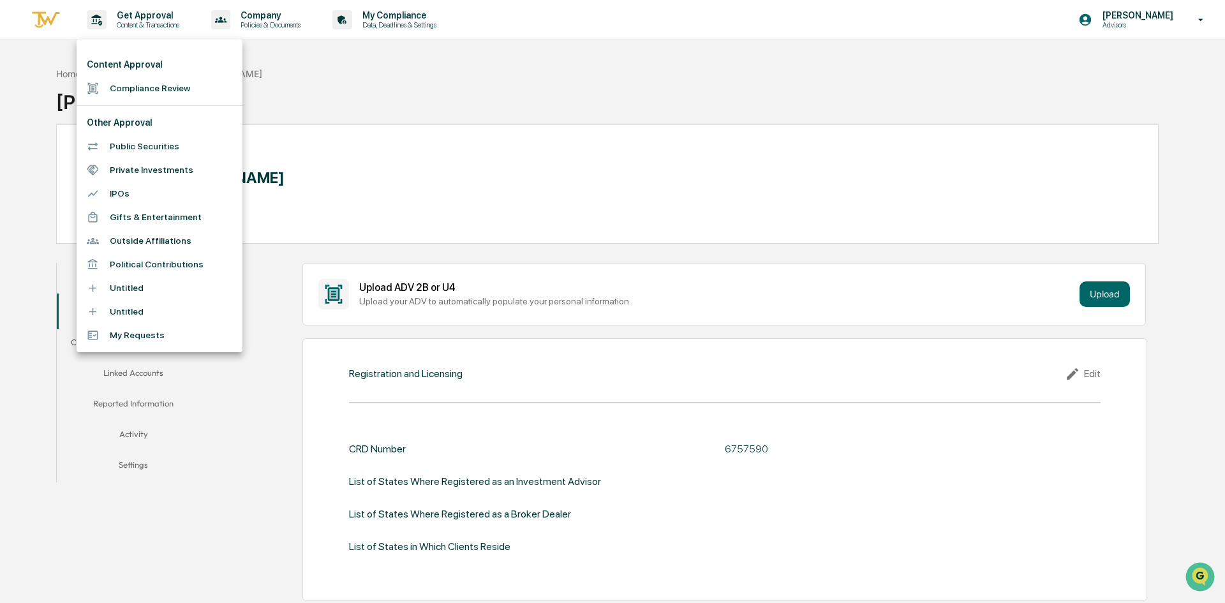
click at [140, 140] on li "Public Securities" at bounding box center [160, 147] width 166 height 24
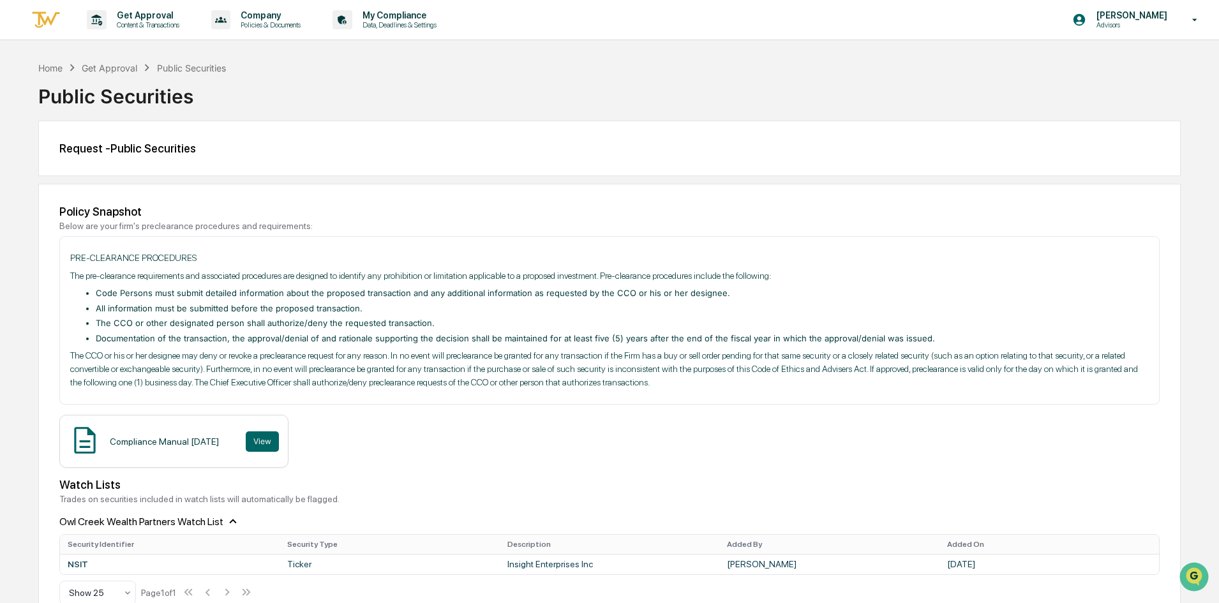
click at [342, 190] on div "Policy Snapshot Below are your firm's preclearance procedures and requirements:…" at bounding box center [609, 405] width 1142 height 442
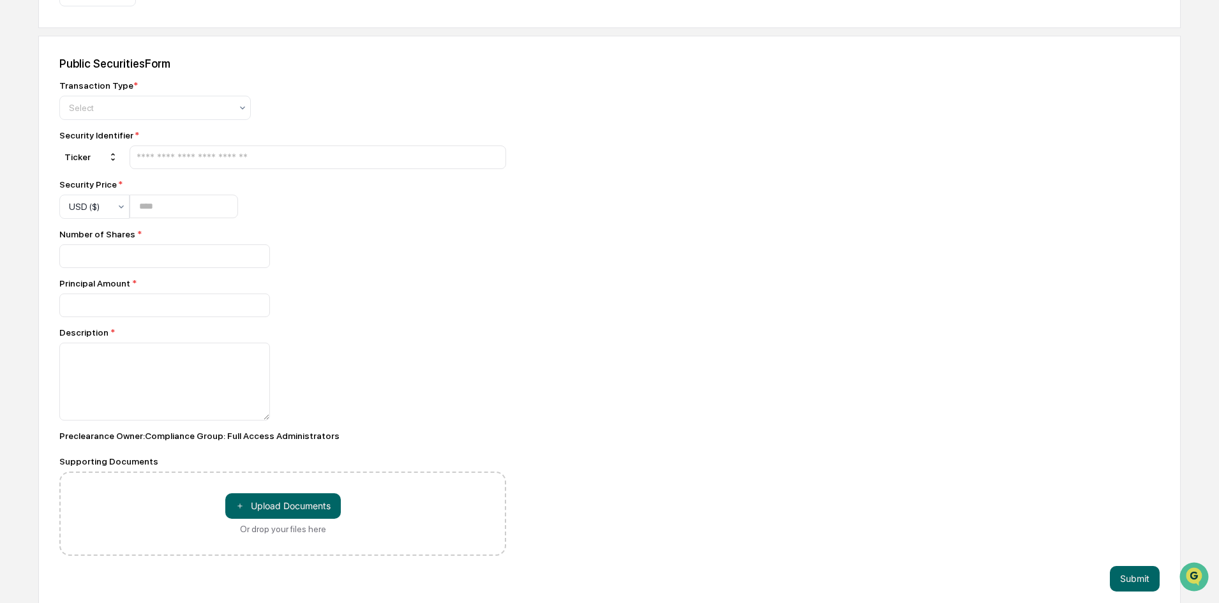
scroll to position [610, 0]
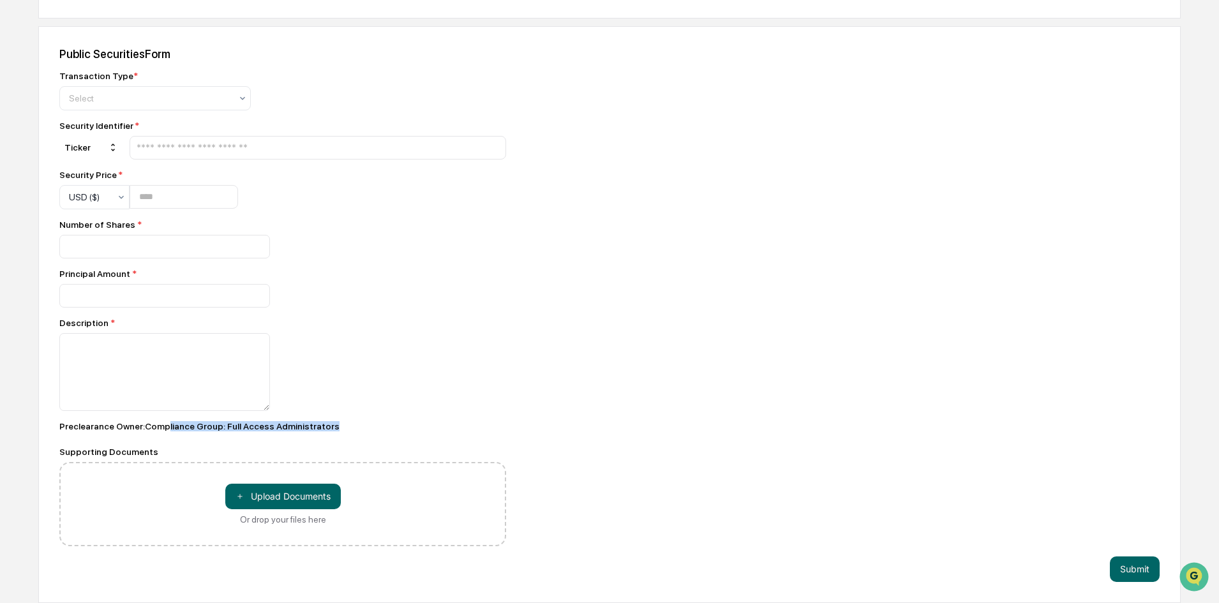
drag, startPoint x: 166, startPoint y: 433, endPoint x: 339, endPoint y: 435, distance: 173.0
click at [339, 435] on div "Transaction Type * Select Security Identifier * Ticker Security Price * USD ($)…" at bounding box center [282, 309] width 447 height 476
click at [442, 433] on div "Transaction Type * Select Security Identifier * Ticker Security Price * USD ($)…" at bounding box center [282, 309] width 447 height 476
click at [737, 461] on div "Public Securities Form Transaction Type * Select Security Identifier * Ticker S…" at bounding box center [609, 314] width 1142 height 577
click at [707, 355] on div "Public Securities Form Transaction Type * Select Security Identifier * Ticker S…" at bounding box center [609, 314] width 1142 height 577
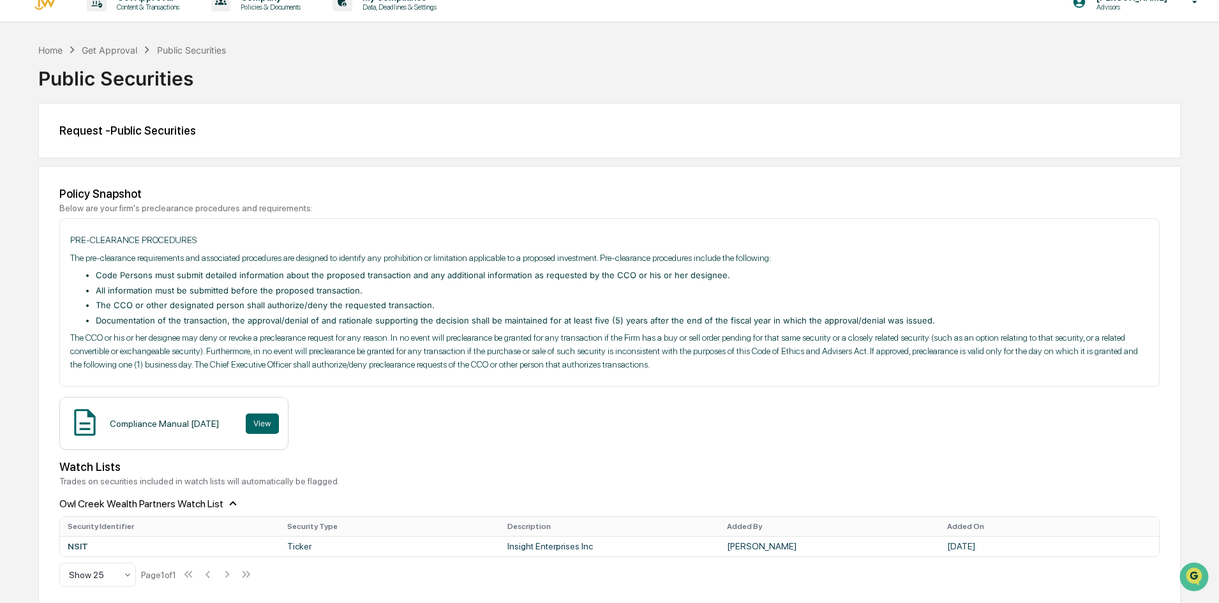
scroll to position [0, 0]
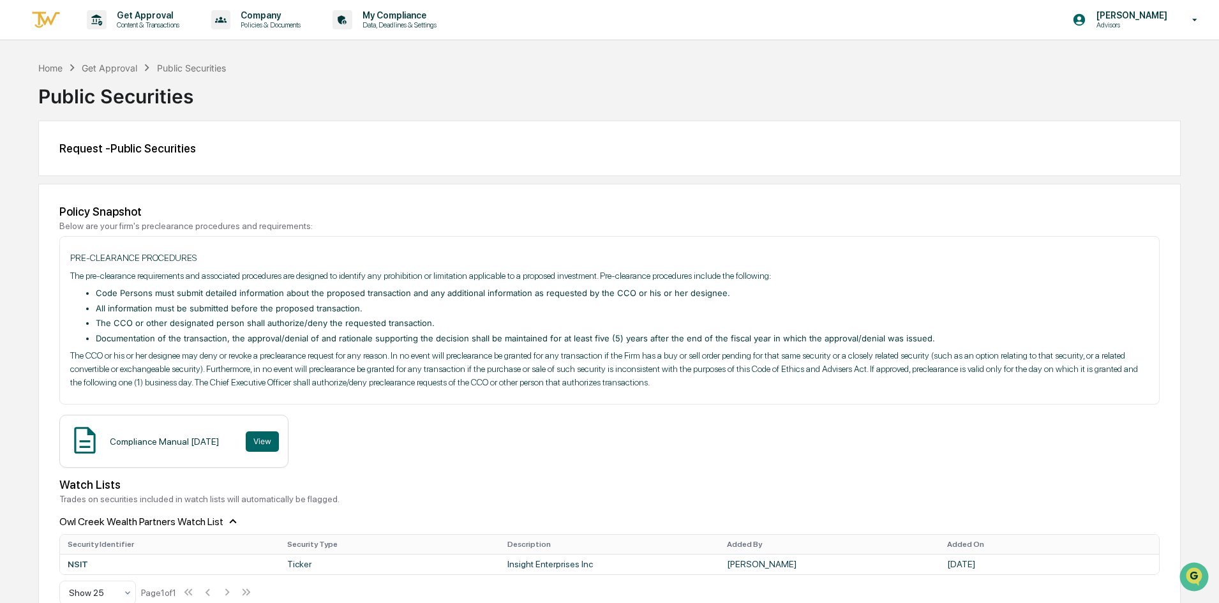
click at [1001, 282] on p "The pre-clearance requirements and associated procedures are designed to identi…" at bounding box center [609, 275] width 1079 height 13
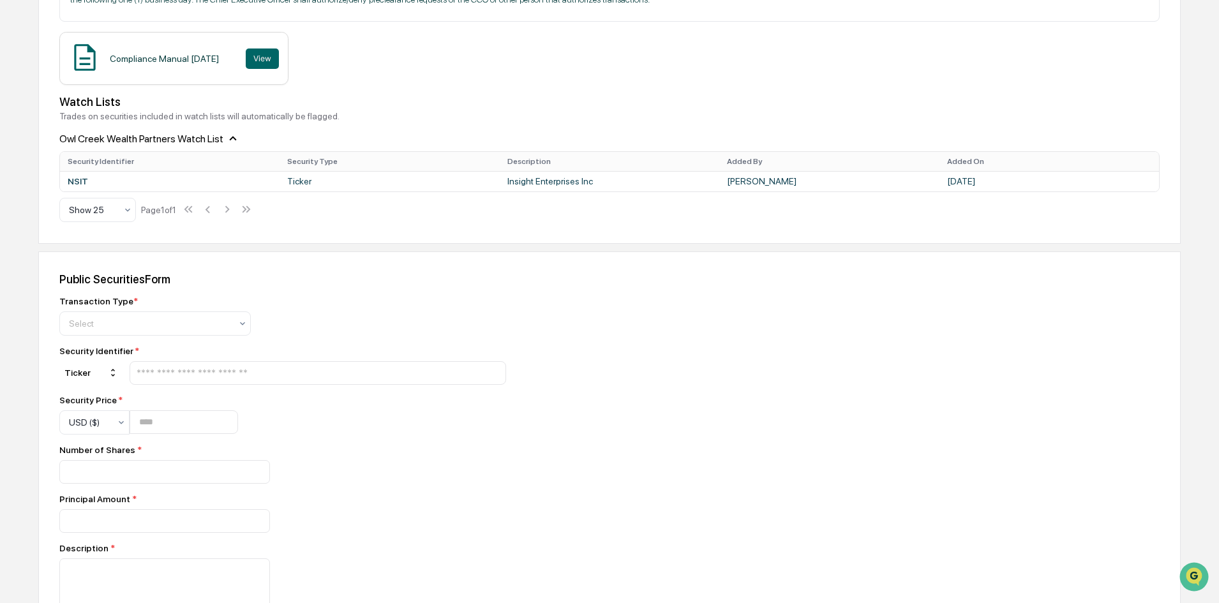
scroll to position [610, 0]
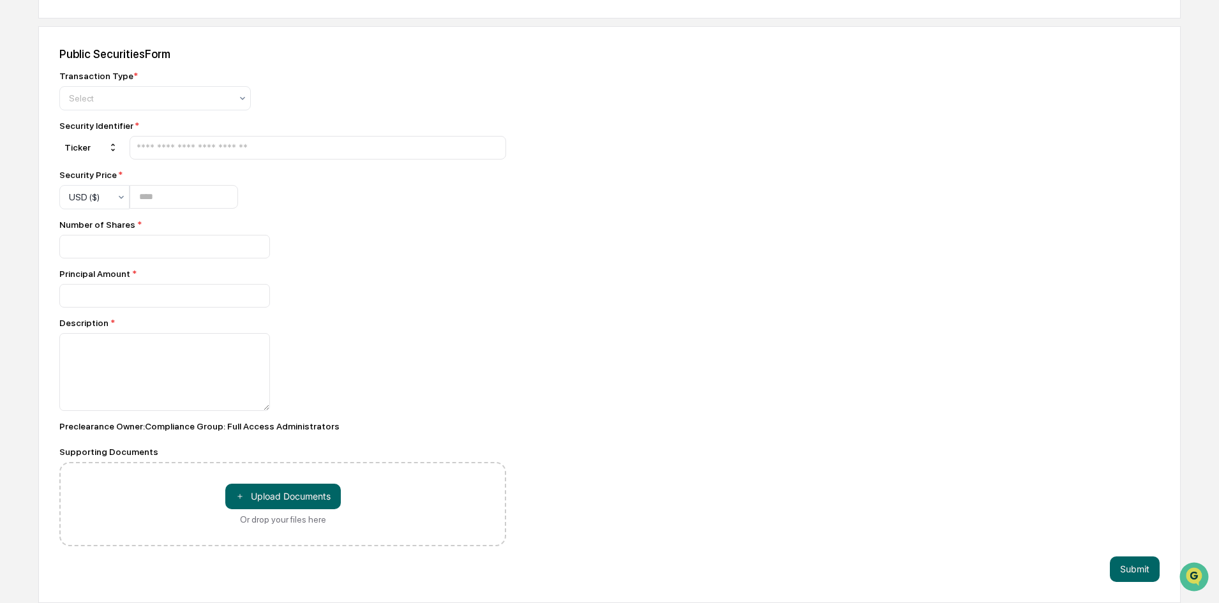
click at [603, 315] on div "Public Securities Form Transaction Type * Select Security Identifier * Ticker S…" at bounding box center [609, 314] width 1142 height 577
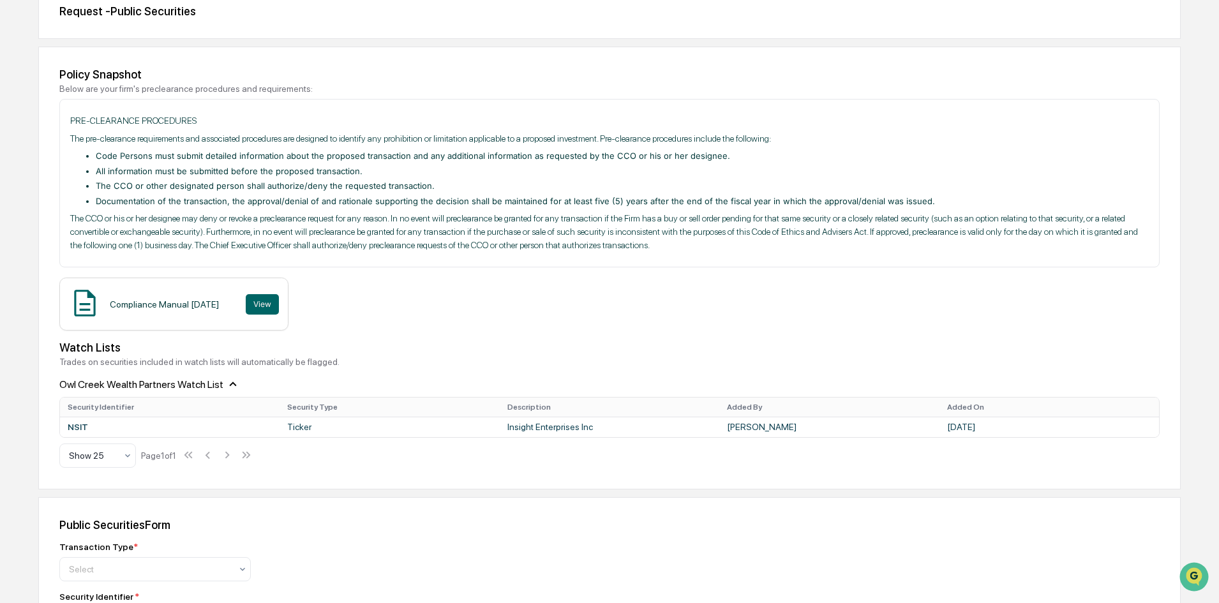
scroll to position [0, 0]
